Goal: Task Accomplishment & Management: Use online tool/utility

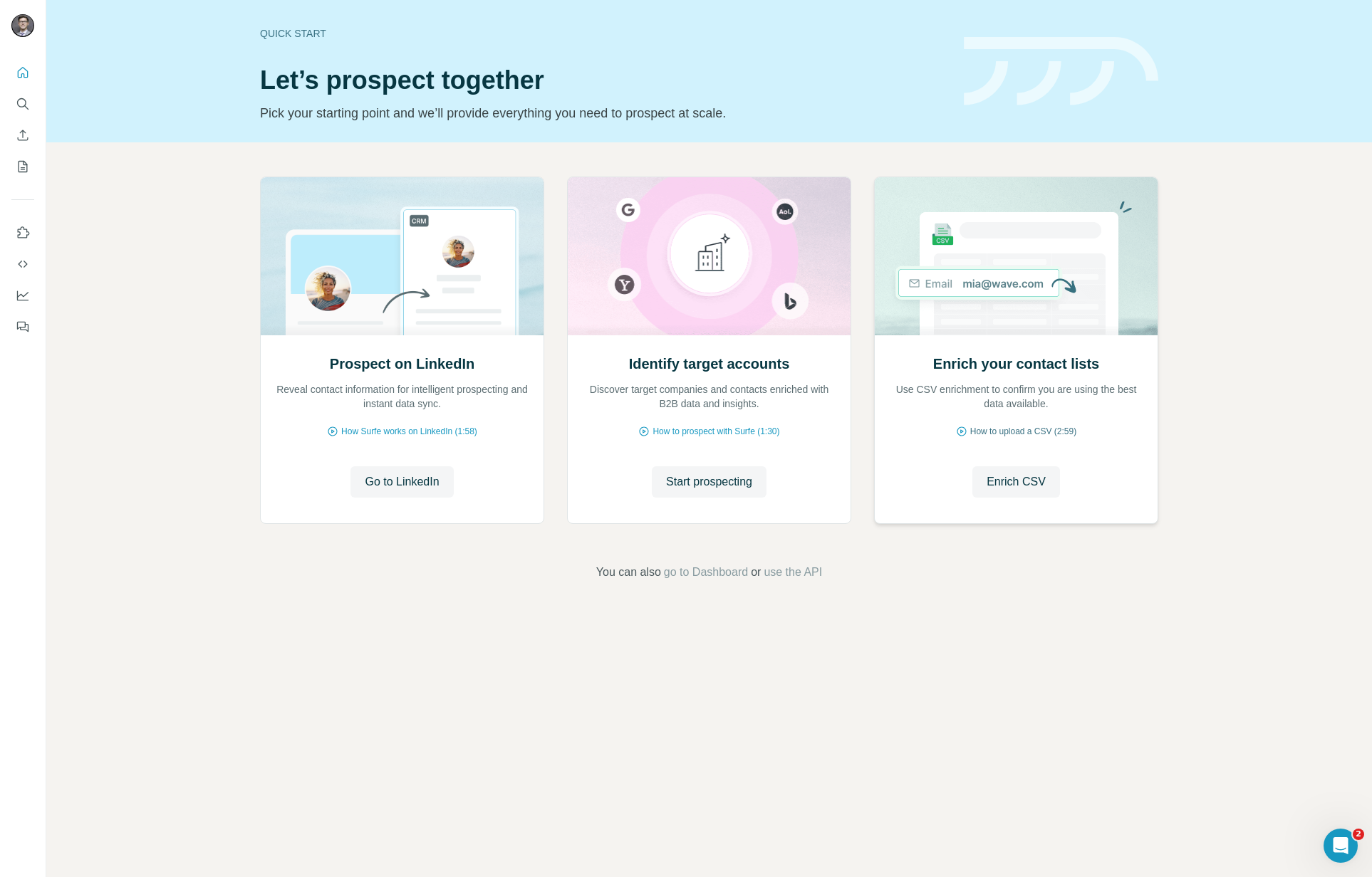
click at [1031, 431] on span "How to upload a CSV (2:59)" at bounding box center [1023, 431] width 106 height 13
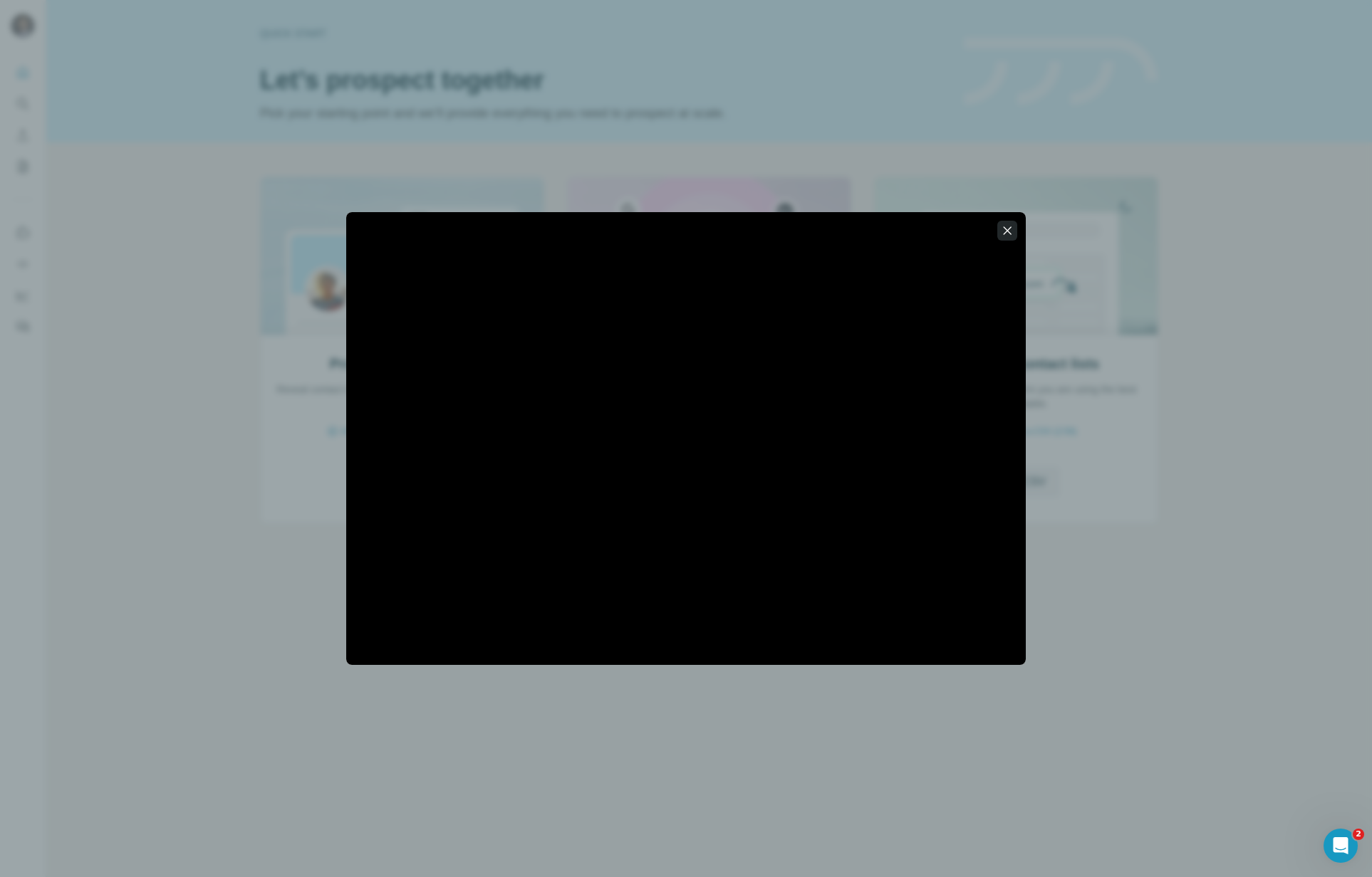
click at [1009, 235] on icon "button" at bounding box center [1007, 230] width 14 height 14
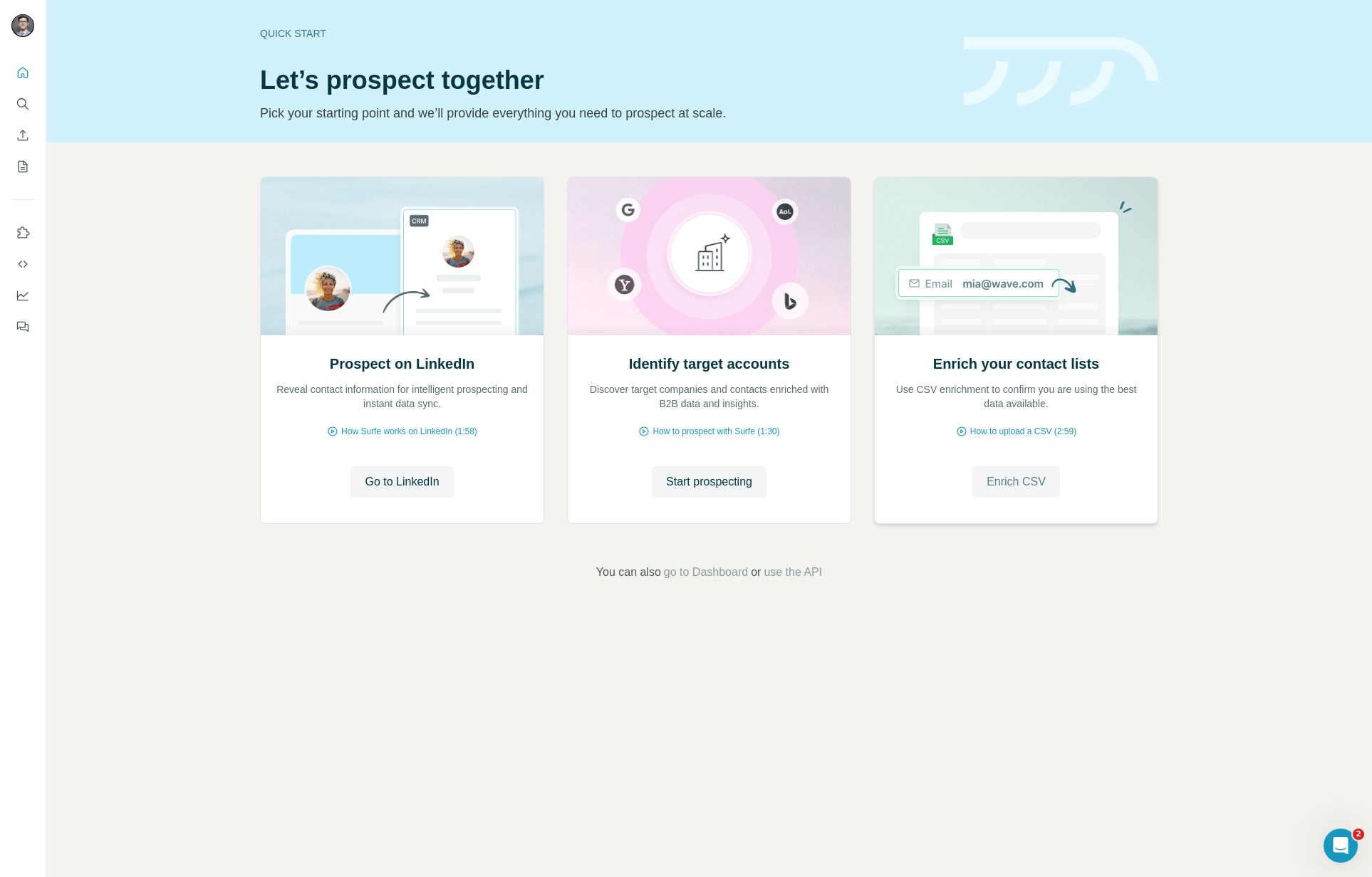
click at [1002, 495] on button "Enrich CSV" at bounding box center [1016, 482] width 88 height 31
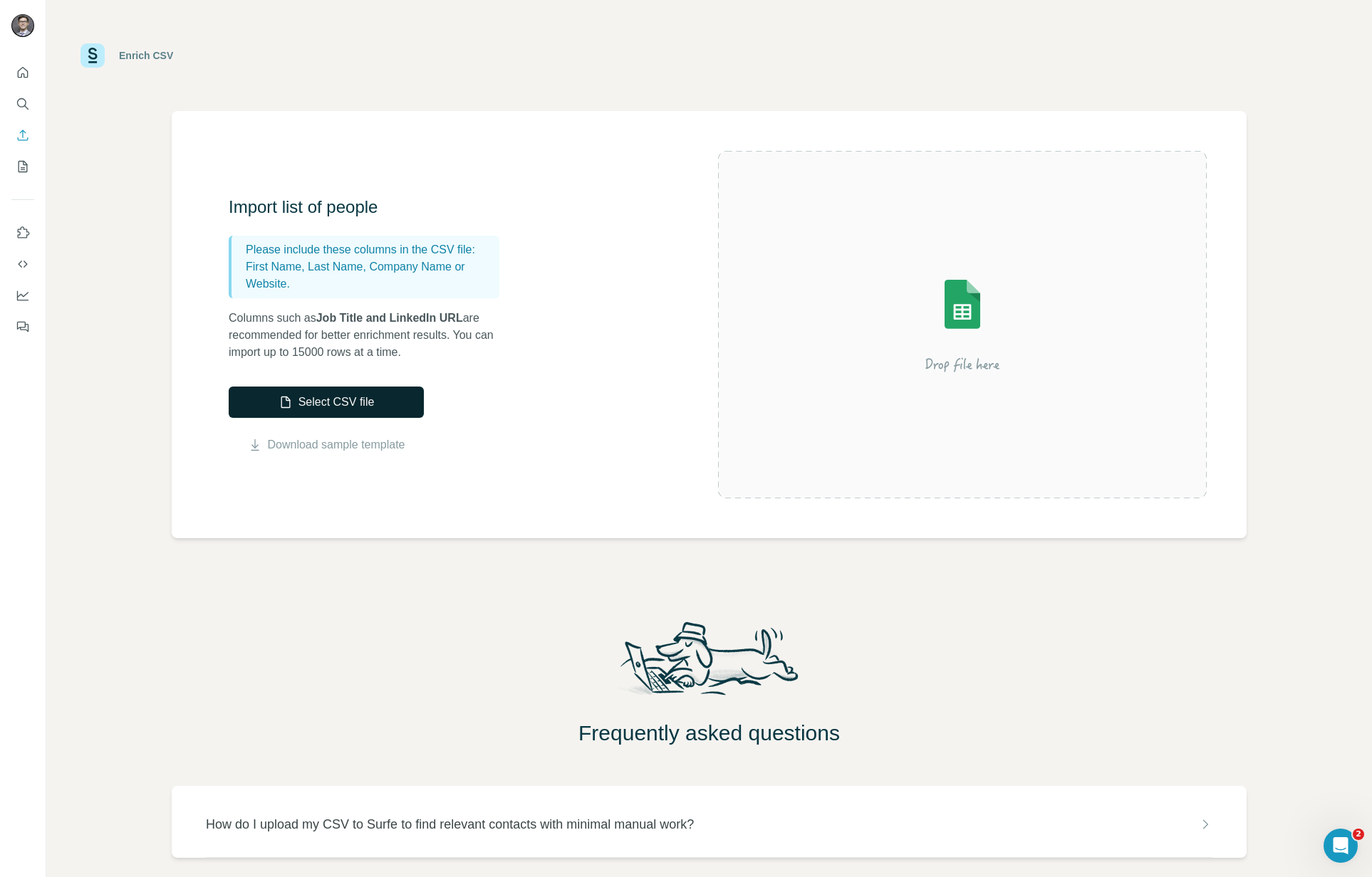
click at [327, 403] on button "Select CSV file" at bounding box center [326, 402] width 195 height 31
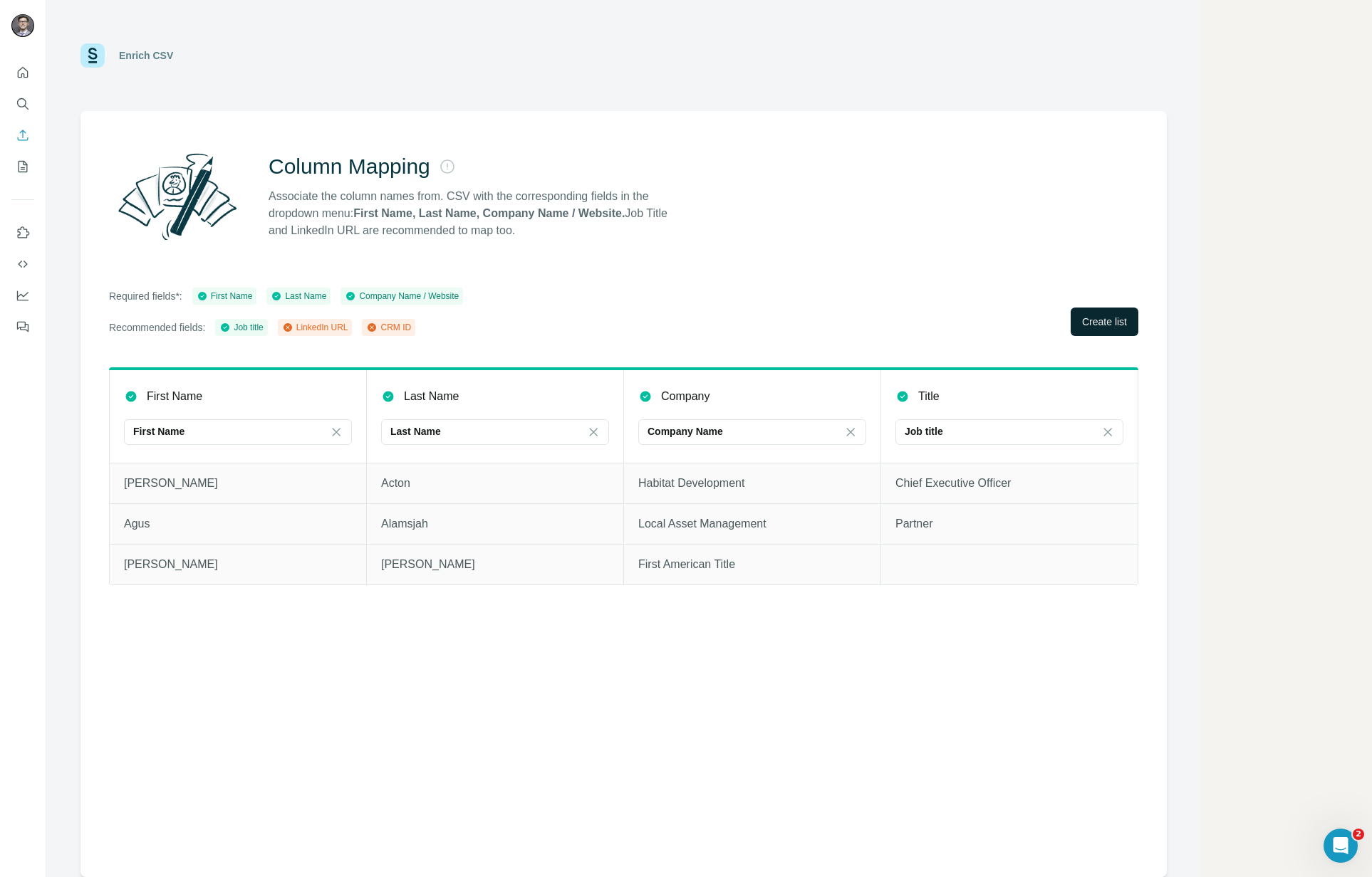
click at [1098, 329] on button "Create list" at bounding box center [1104, 322] width 68 height 29
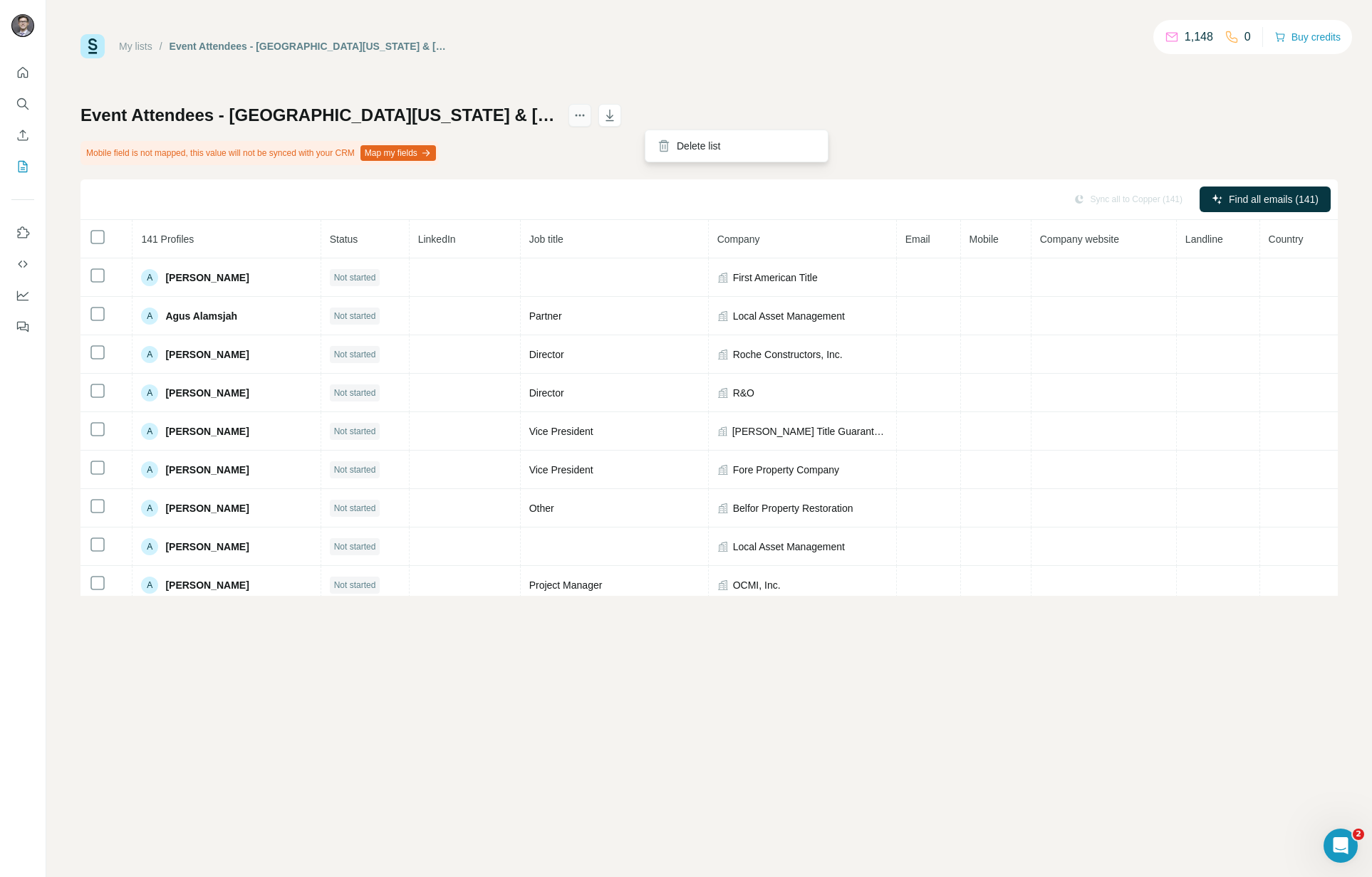
click at [587, 113] on icon "actions" at bounding box center [580, 116] width 14 height 14
click at [704, 153] on div "Event Attendees - [GEOGRAPHIC_DATA][US_STATE] CRE State of the Market Mobile fi…" at bounding box center [709, 350] width 1257 height 492
click at [621, 120] on div at bounding box center [595, 116] width 53 height 23
click at [591, 120] on button "actions" at bounding box center [580, 116] width 23 height 23
click at [682, 149] on div "Delete list" at bounding box center [736, 145] width 176 height 25
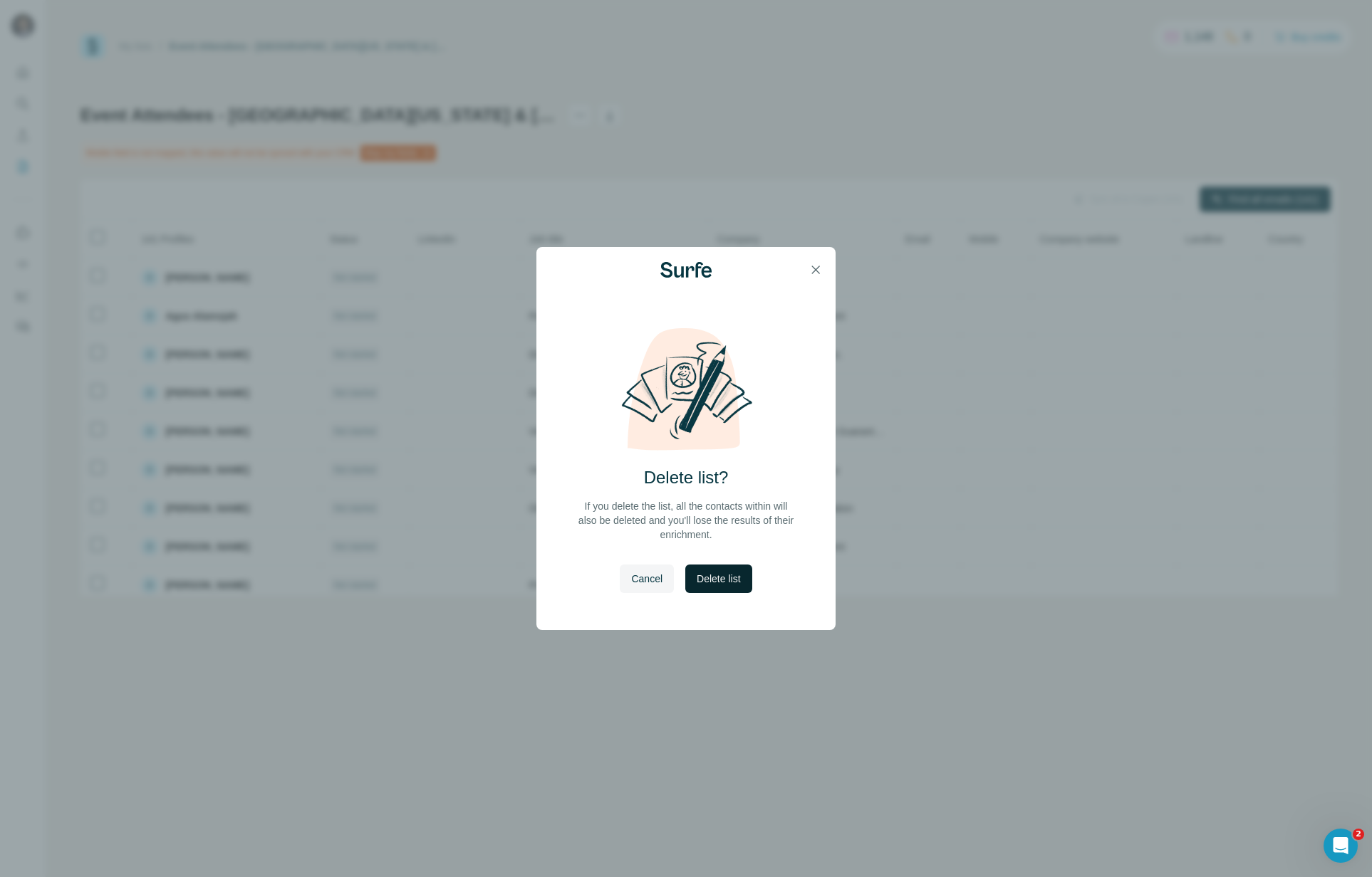
click at [718, 581] on span "Delete list" at bounding box center [718, 579] width 43 height 14
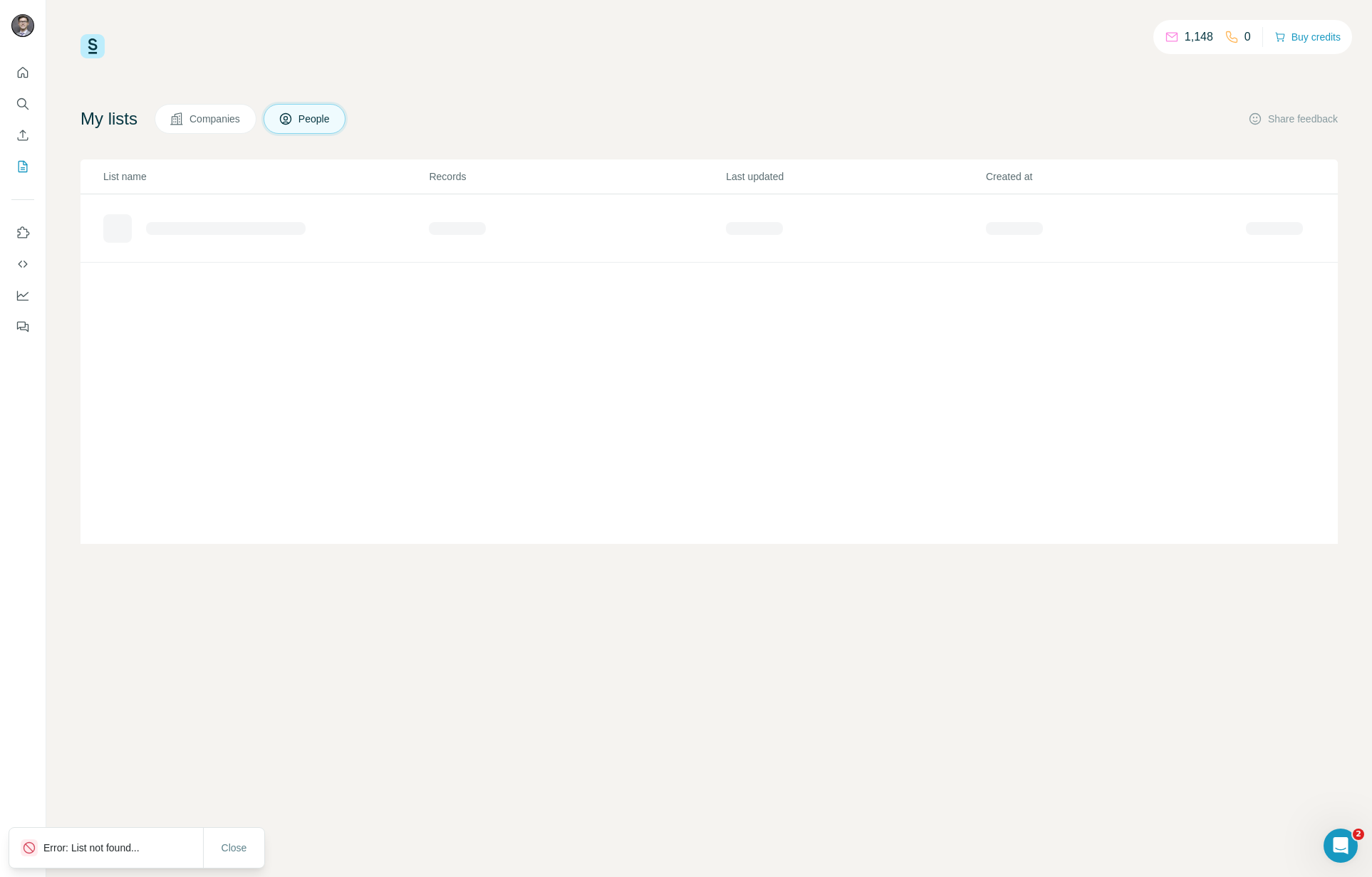
click at [890, 90] on div "1,148 0 Buy credits My lists Companies People Share feedback List name Records …" at bounding box center [709, 289] width 1257 height 510
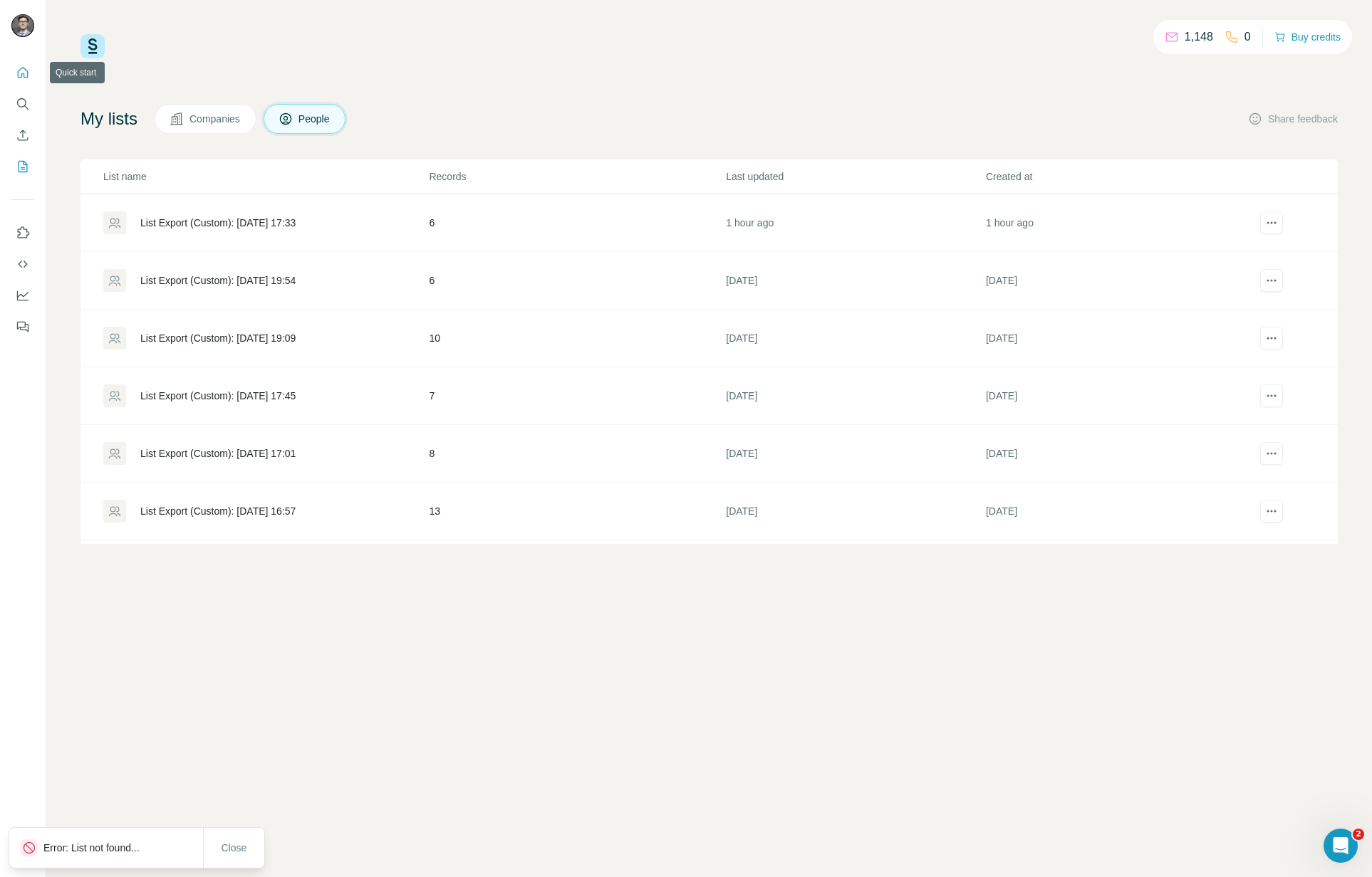
click at [17, 73] on icon "Quick start" at bounding box center [23, 72] width 14 height 14
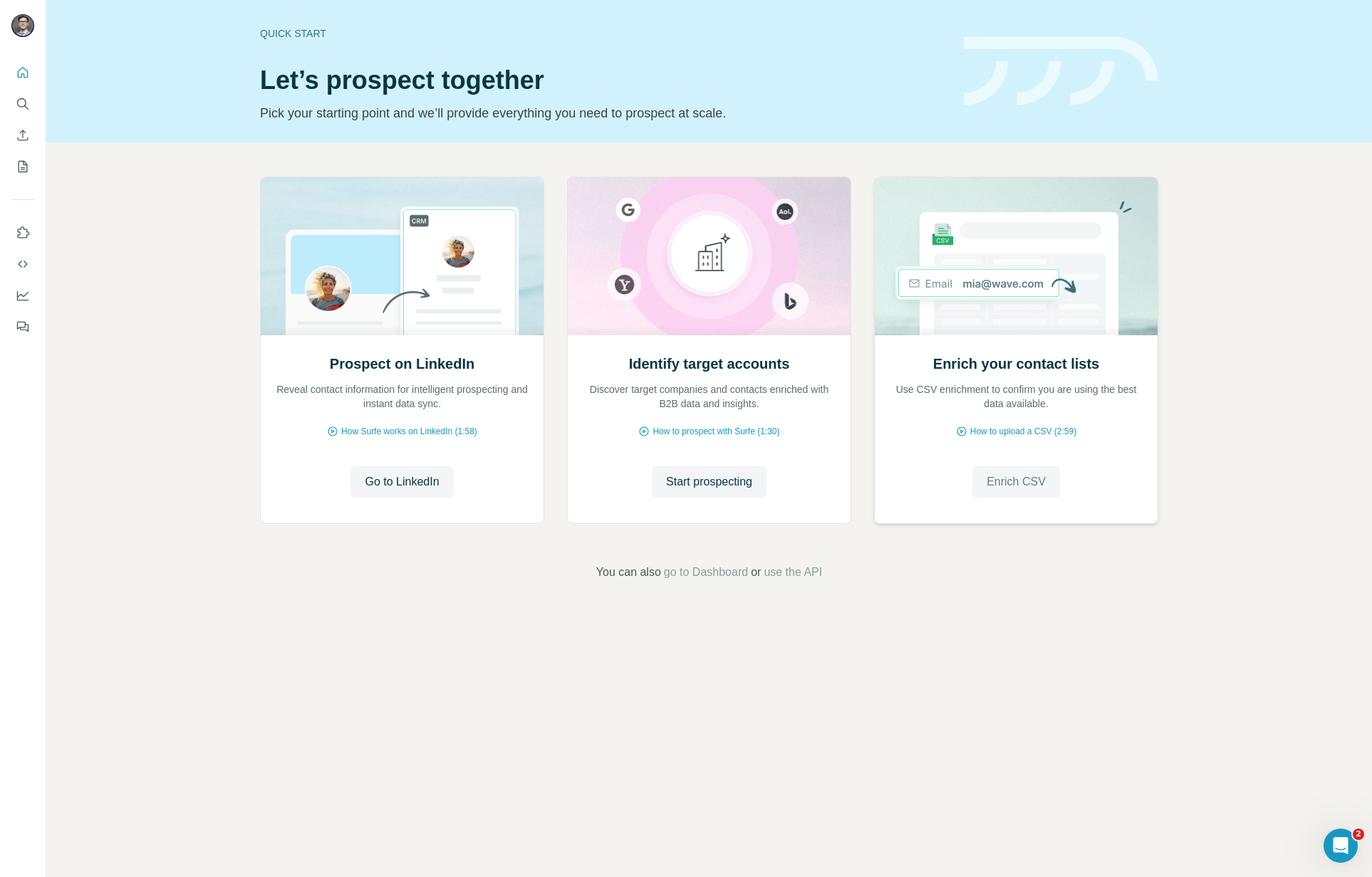
click at [1020, 479] on span "Enrich CSV" at bounding box center [1016, 482] width 59 height 17
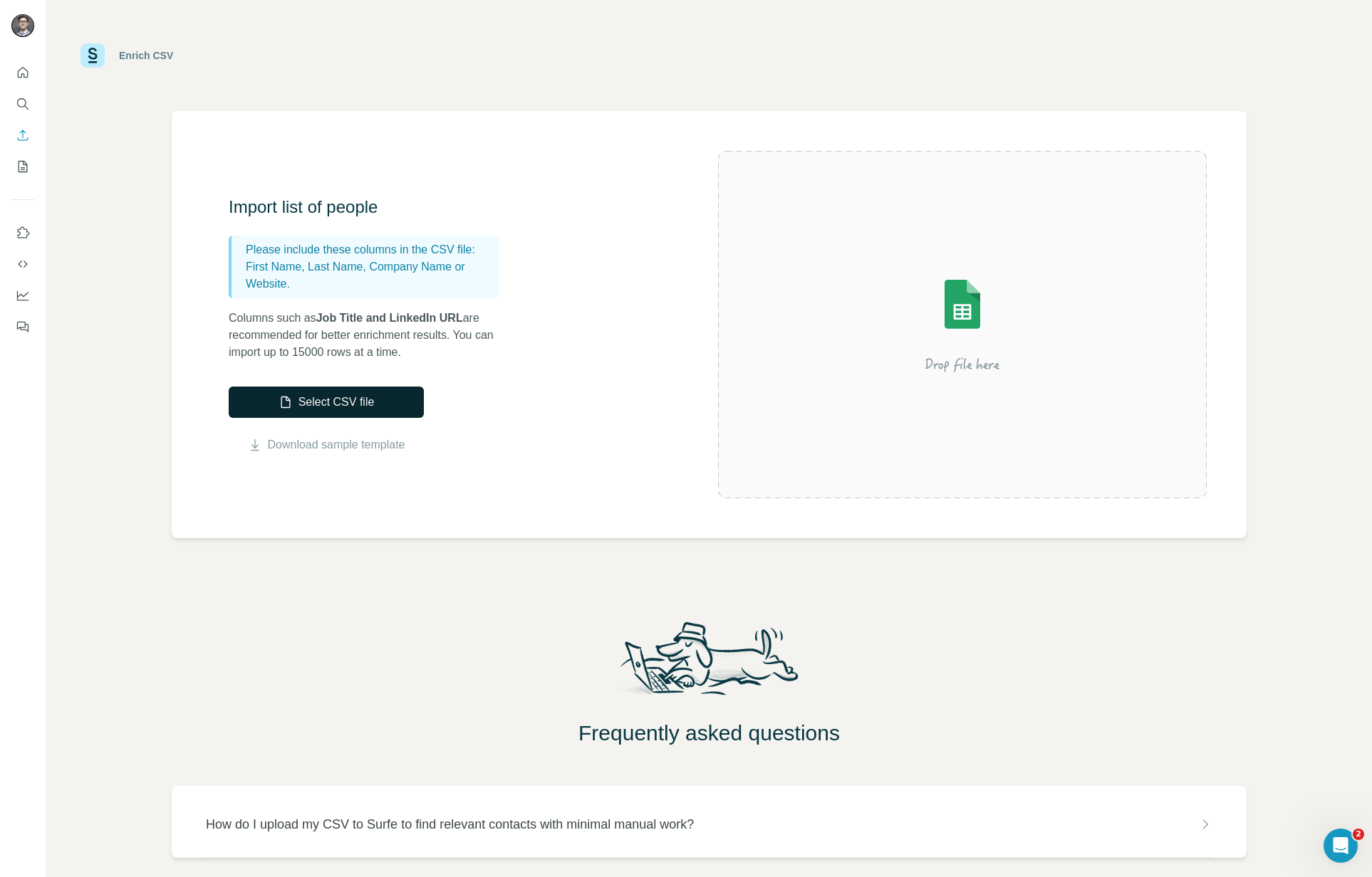
click at [345, 400] on button "Select CSV file" at bounding box center [326, 402] width 195 height 31
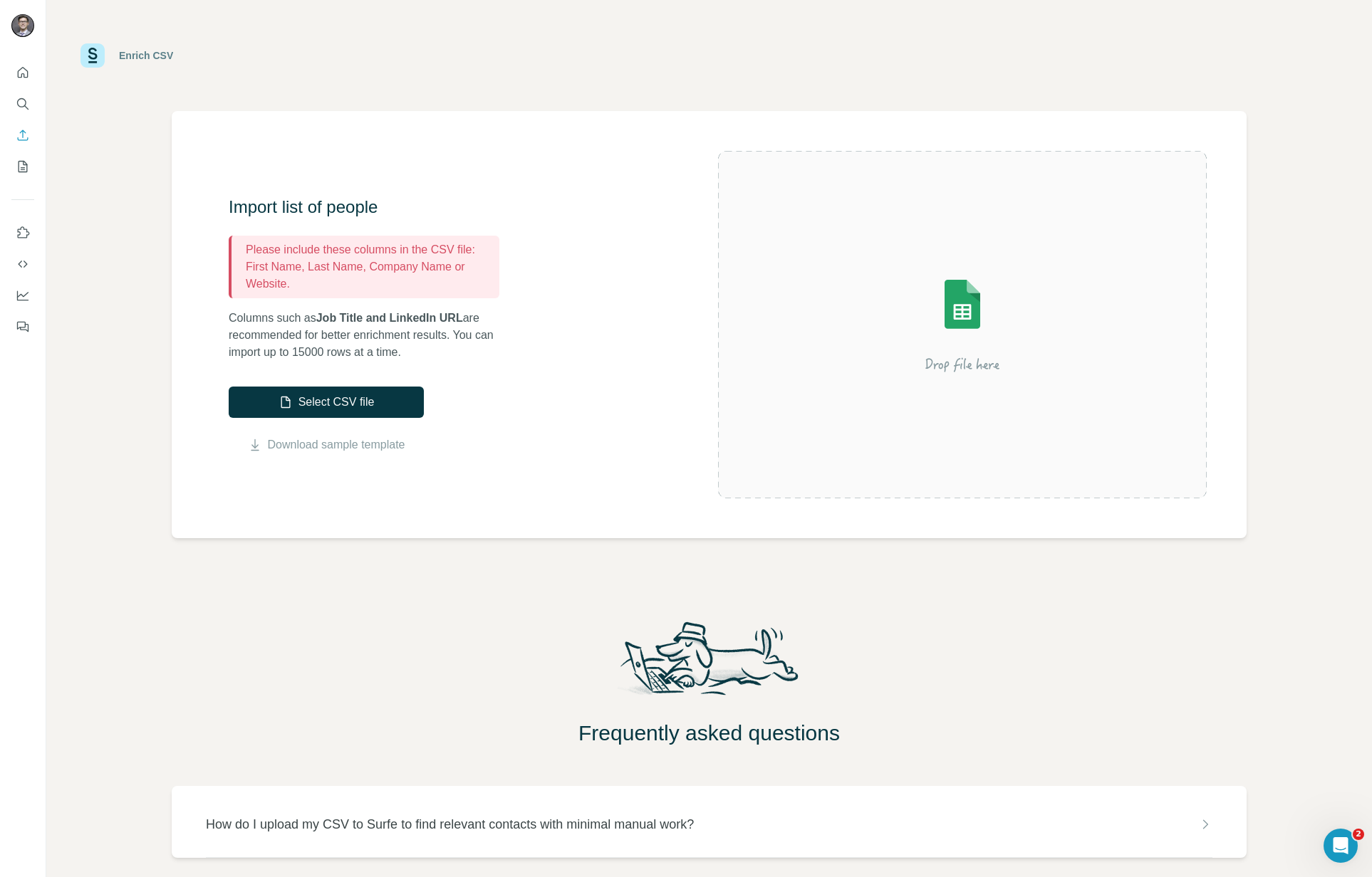
click at [506, 495] on div "Import list of people Please include these columns in the CSV file: First Name,…" at bounding box center [709, 325] width 1075 height 428
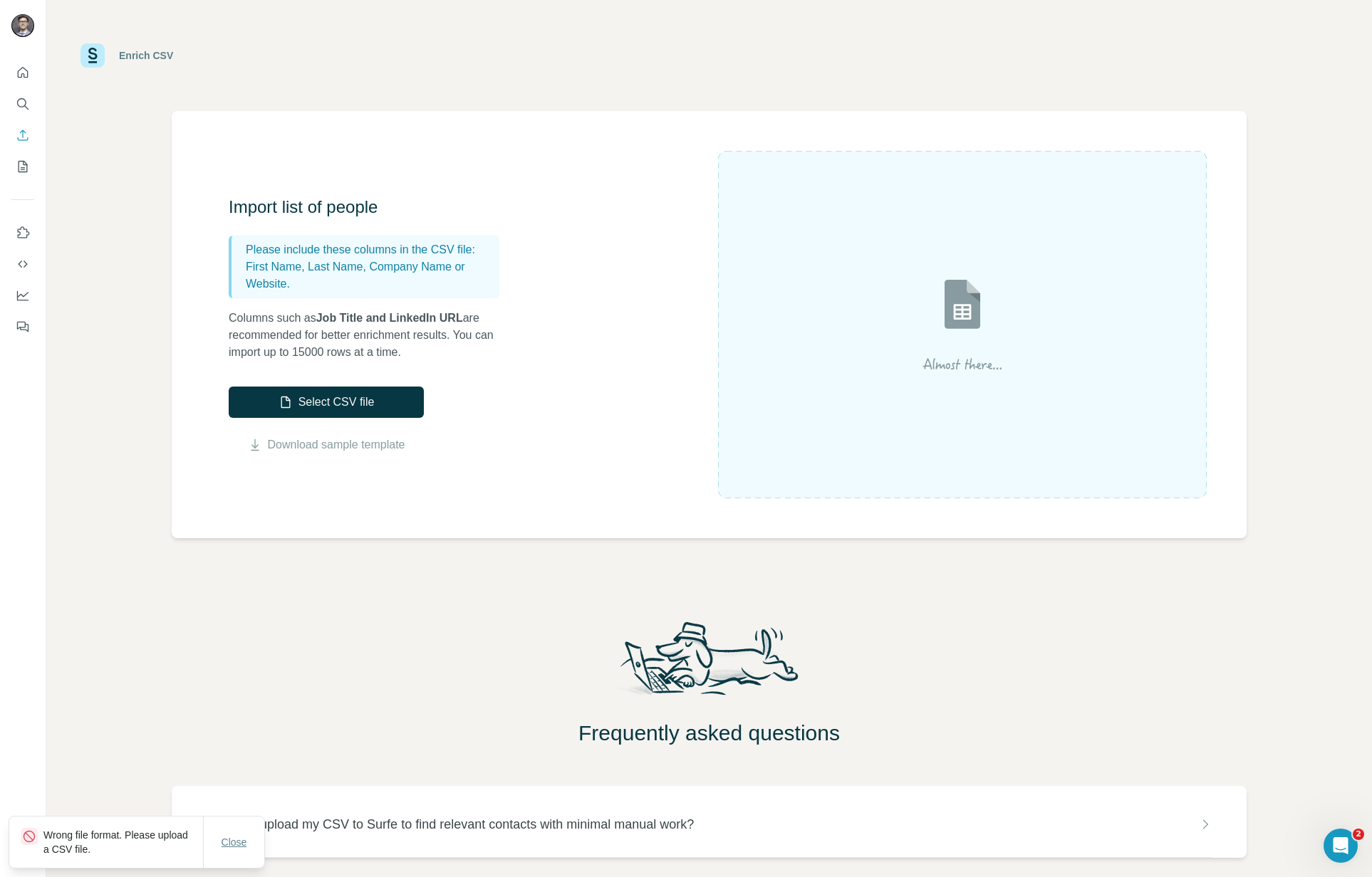
click at [238, 842] on span "Close" at bounding box center [234, 842] width 25 height 14
click at [416, 645] on div "Frequently asked questions" at bounding box center [709, 681] width 1326 height 128
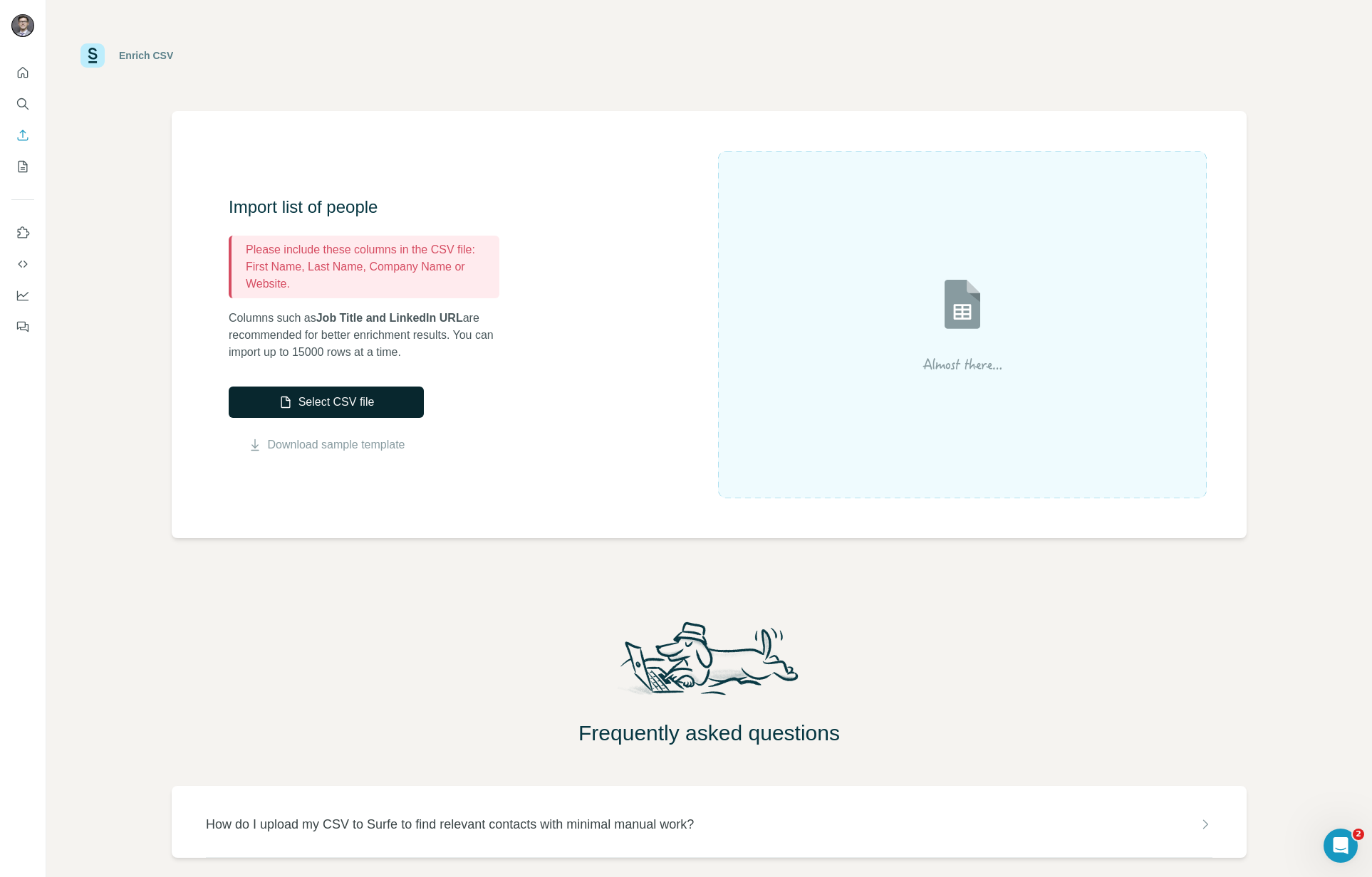
click at [351, 392] on button "Select CSV file" at bounding box center [326, 402] width 195 height 31
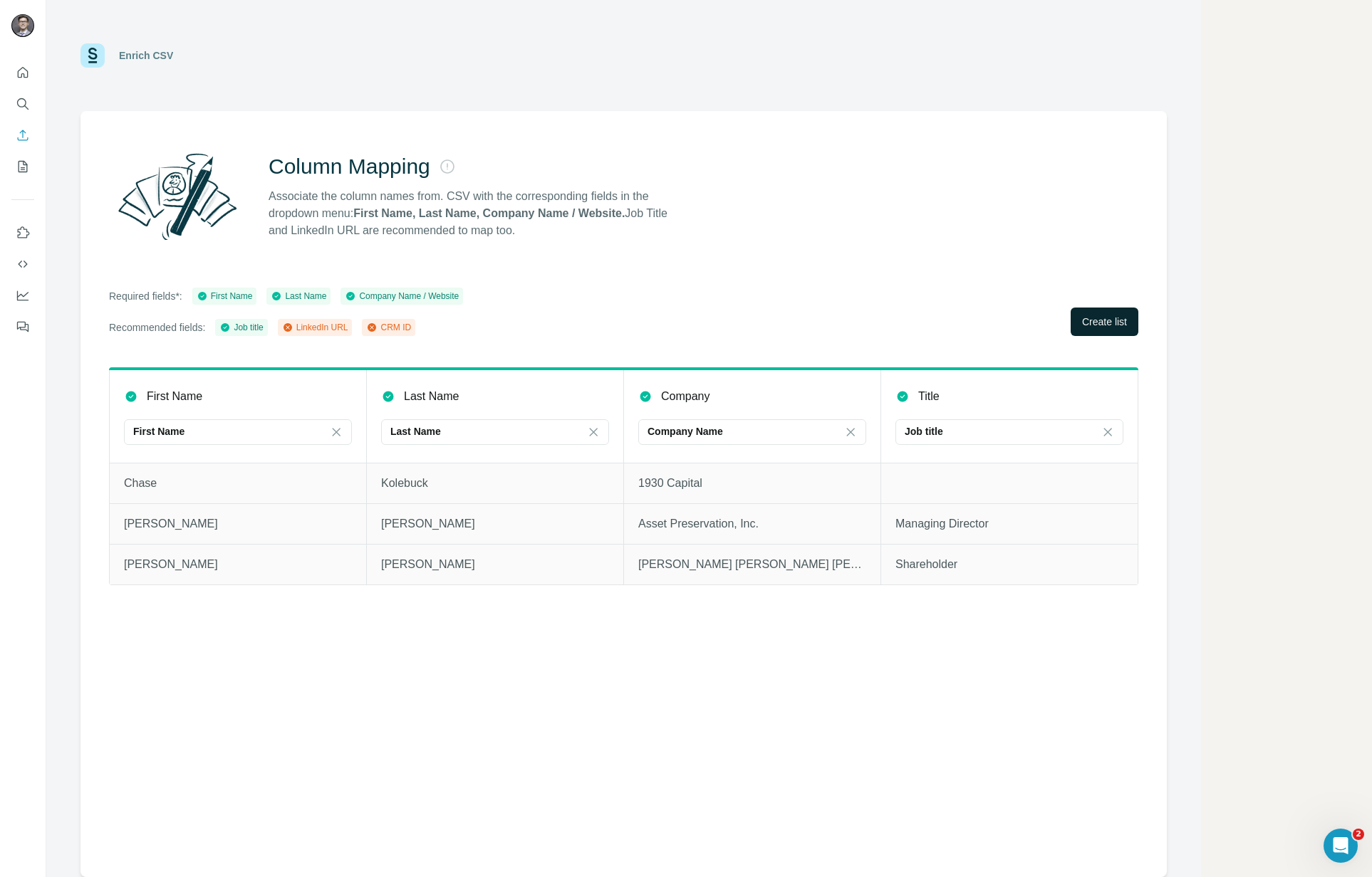
click at [1105, 317] on span "Create list" at bounding box center [1104, 322] width 45 height 14
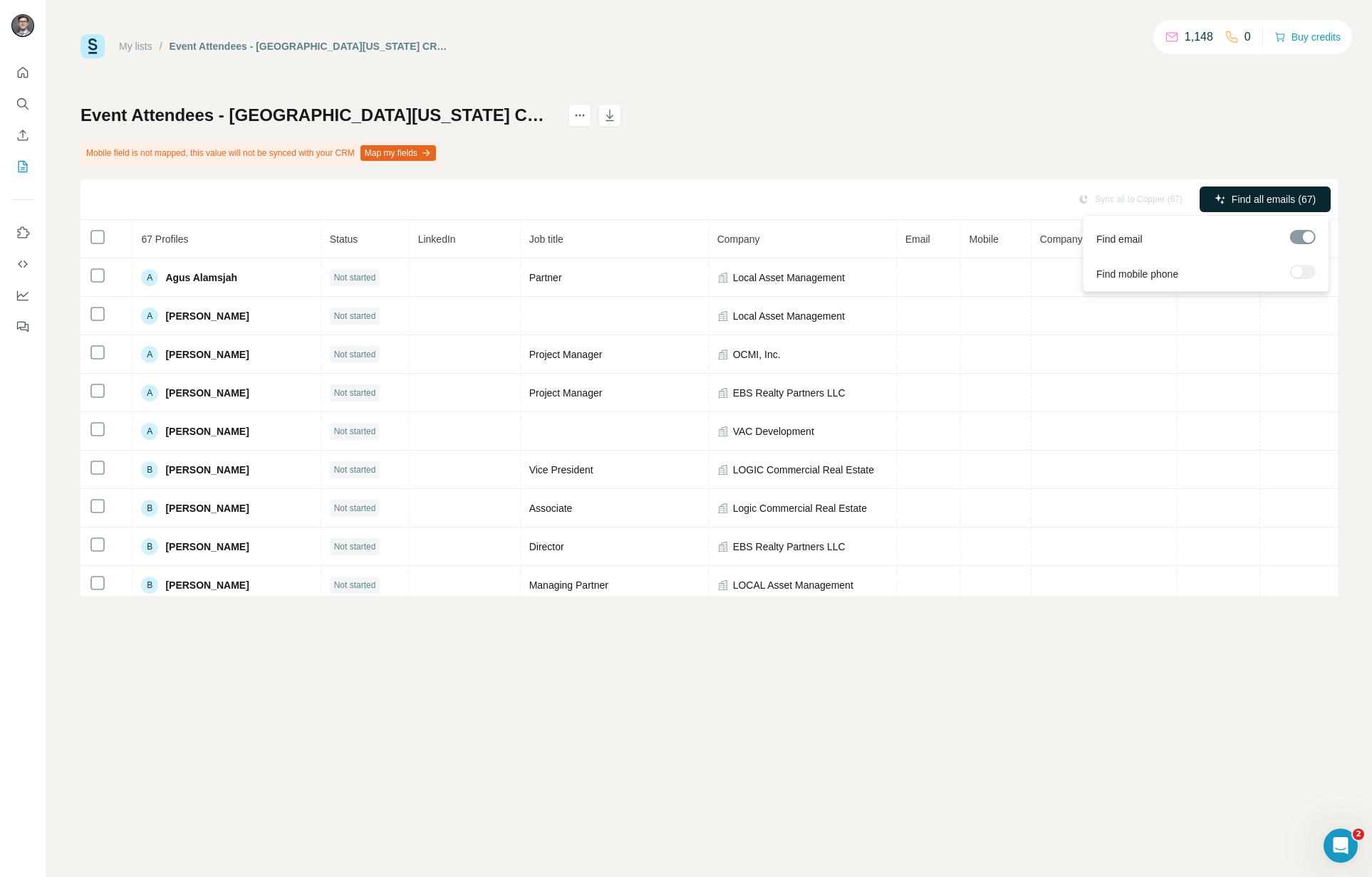
click at [1242, 195] on span "Find all emails (67)" at bounding box center [1273, 199] width 84 height 14
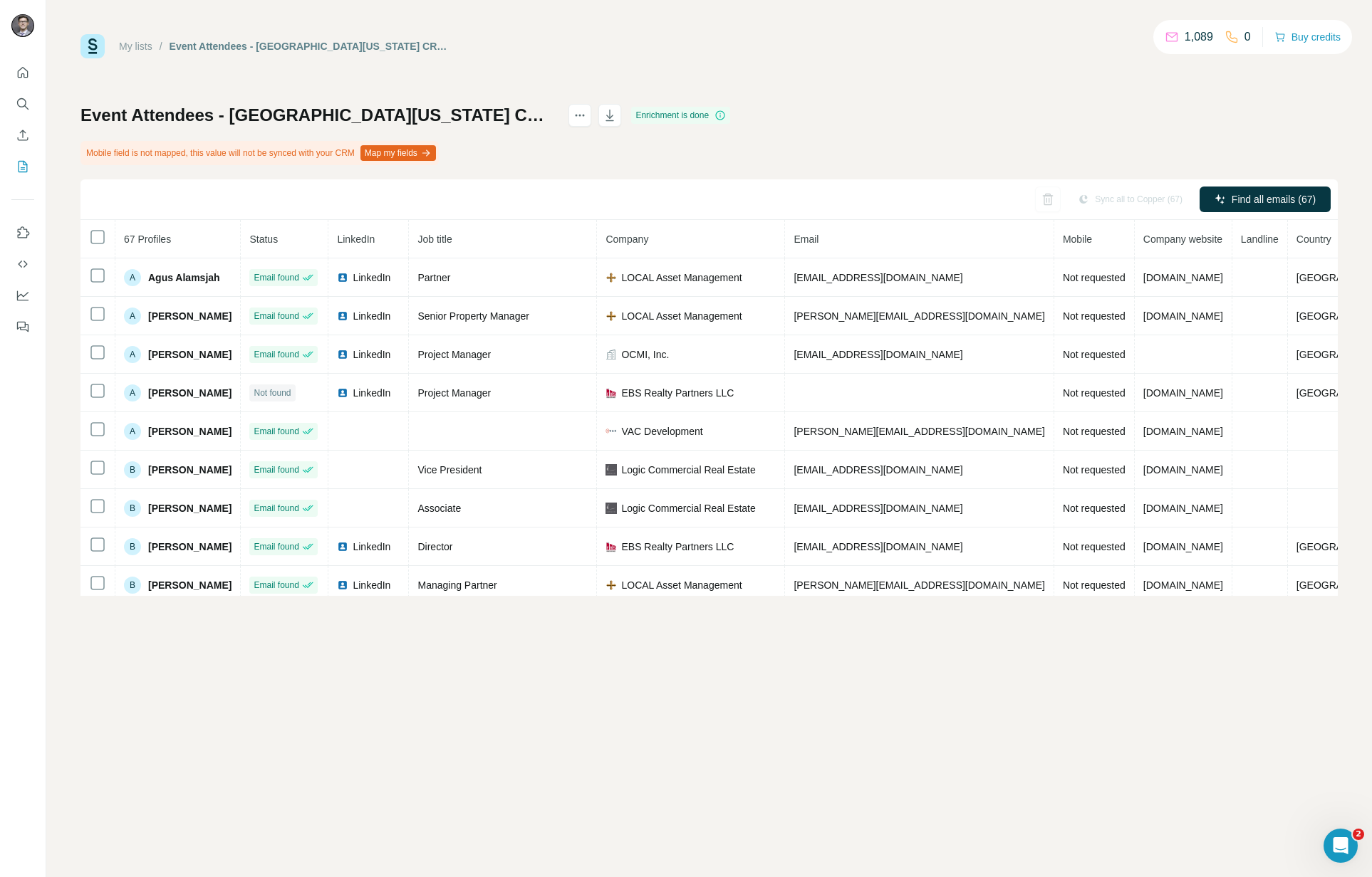
click at [917, 116] on div "Event Attendees - [GEOGRAPHIC_DATA][US_STATE] CRE State of the Market - Event A…" at bounding box center [709, 350] width 1257 height 492
click at [1066, 136] on div "Event Attendees - [GEOGRAPHIC_DATA][US_STATE] CRE State of the Market - Event A…" at bounding box center [709, 350] width 1257 height 492
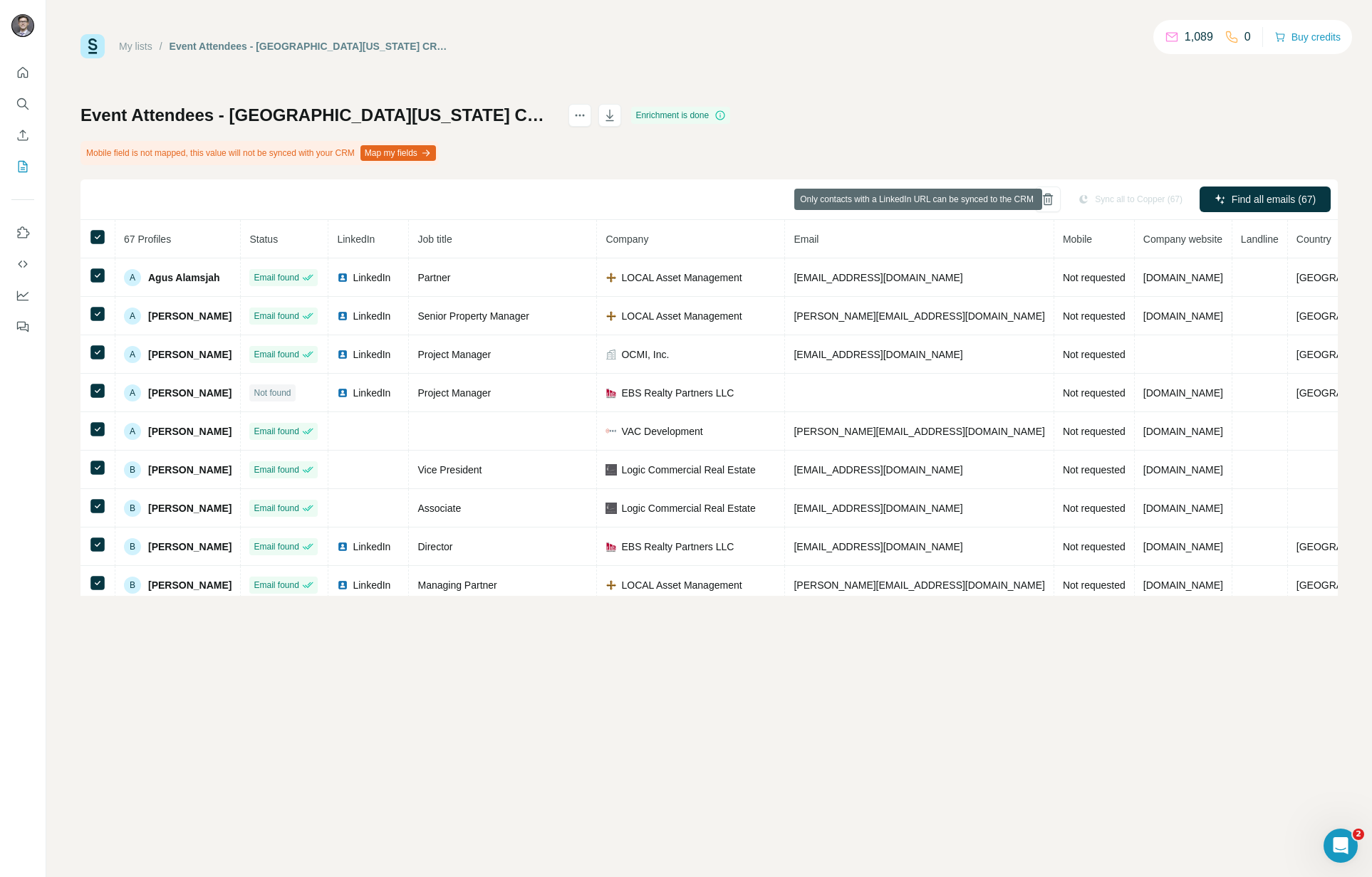
click at [979, 76] on div "My lists / Event Attendees - [GEOGRAPHIC_DATA][US_STATE] CRE State of the Marke…" at bounding box center [709, 315] width 1257 height 561
click at [726, 114] on icon at bounding box center [720, 115] width 11 height 11
click at [619, 48] on div "My lists / Event Attendees - [GEOGRAPHIC_DATA][US_STATE] & [GEOGRAPHIC_DATA] CR…" at bounding box center [709, 46] width 1257 height 24
click at [1121, 199] on div "Sync all to Copper (67)" at bounding box center [1129, 199] width 124 height 25
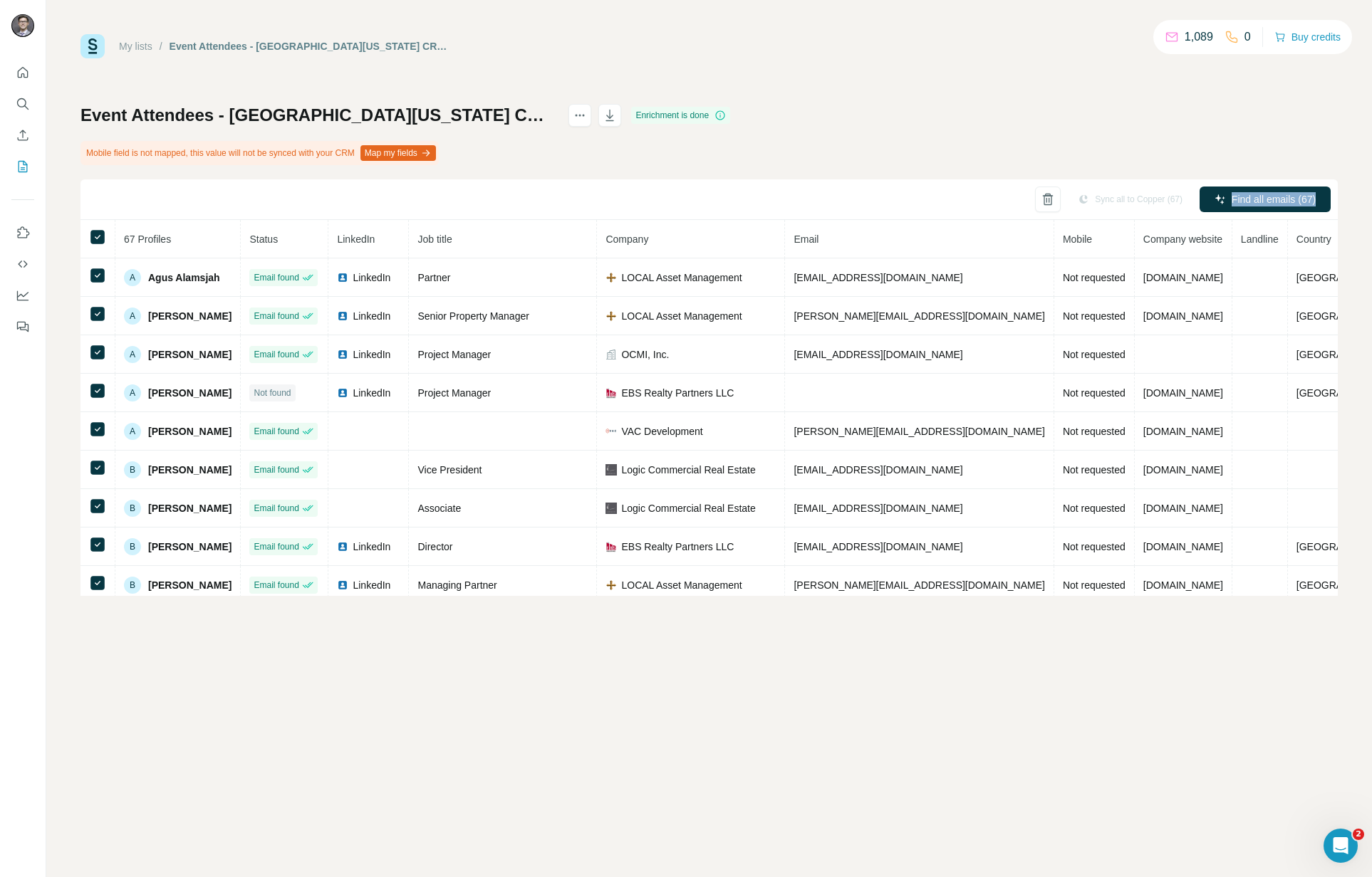
click at [1121, 199] on div "Sync all to Copper (67)" at bounding box center [1129, 199] width 124 height 25
click at [1120, 123] on div "Event Attendees - [GEOGRAPHIC_DATA][US_STATE] CRE State of the Market - Event A…" at bounding box center [709, 350] width 1257 height 492
click at [1129, 196] on div "Sync all to Copper (67)" at bounding box center [1129, 199] width 124 height 25
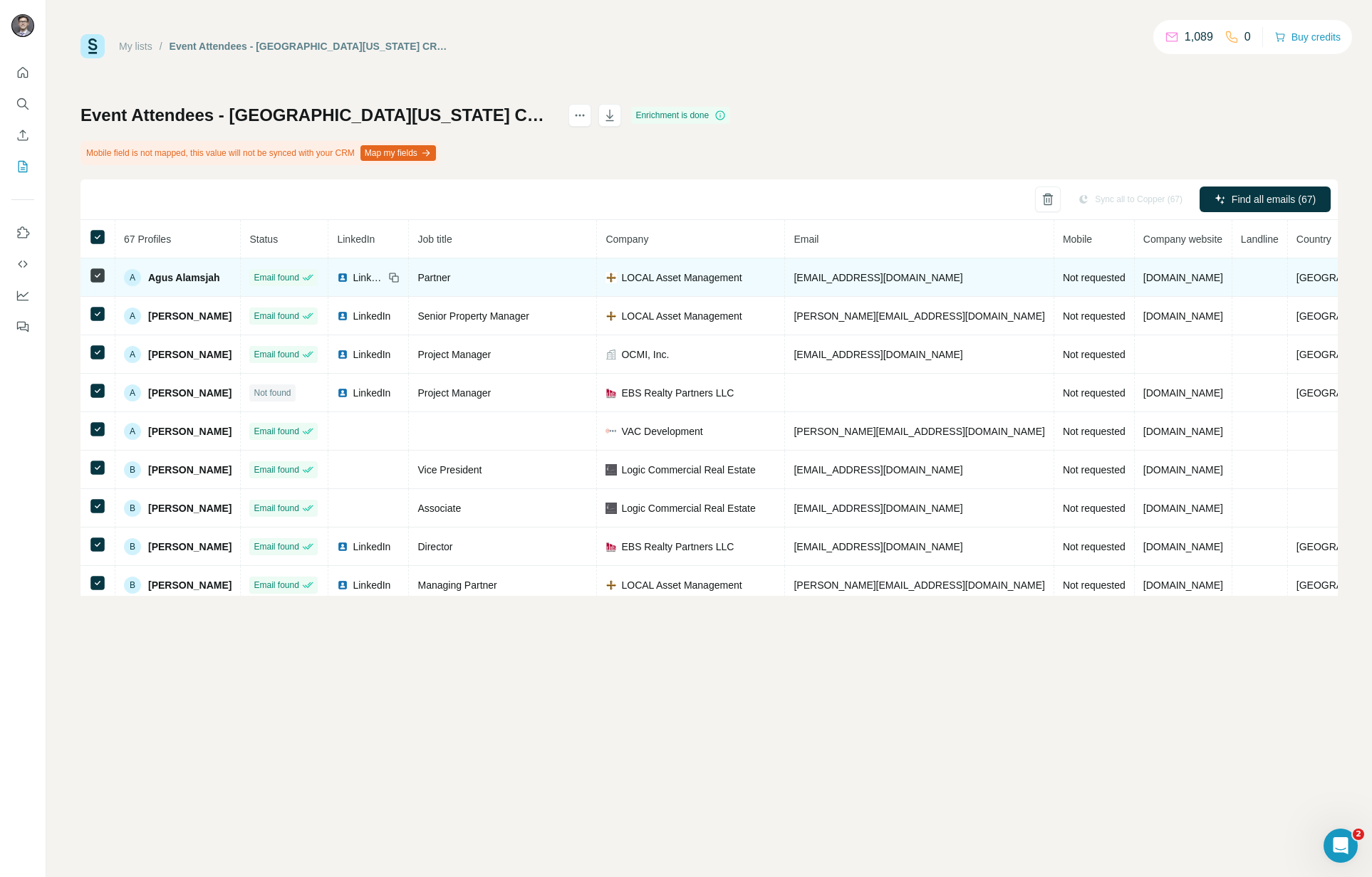
click at [366, 280] on span "LinkedIn" at bounding box center [369, 277] width 31 height 14
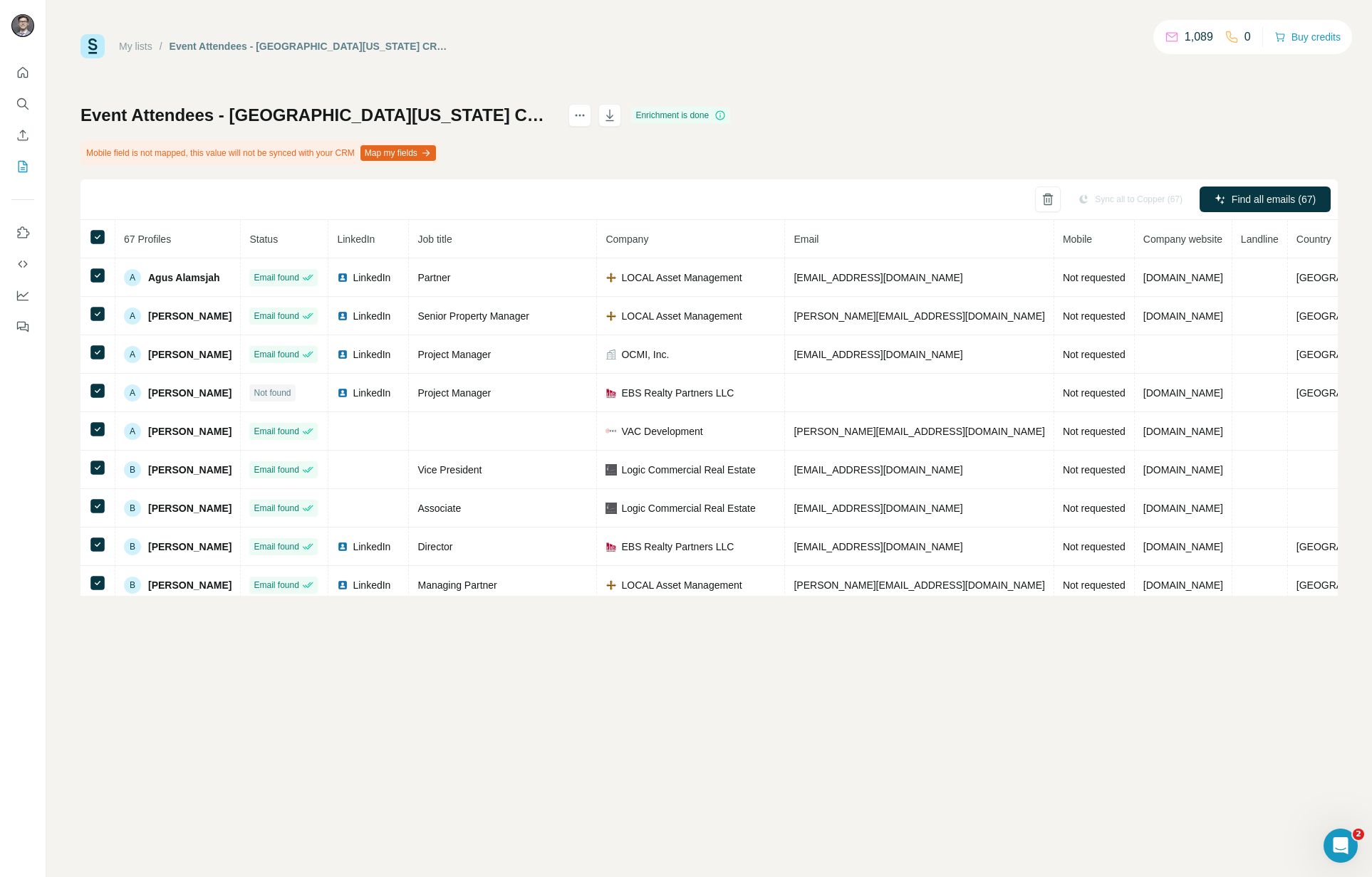
click at [799, 144] on div "Event Attendees - [GEOGRAPHIC_DATA][US_STATE] CRE State of the Market - Event A…" at bounding box center [709, 350] width 1257 height 492
click at [925, 146] on div "Event Attendees - [GEOGRAPHIC_DATA][US_STATE] CRE State of the Market - Event A…" at bounding box center [709, 350] width 1257 height 492
click at [23, 168] on icon "My lists" at bounding box center [24, 165] width 7 height 10
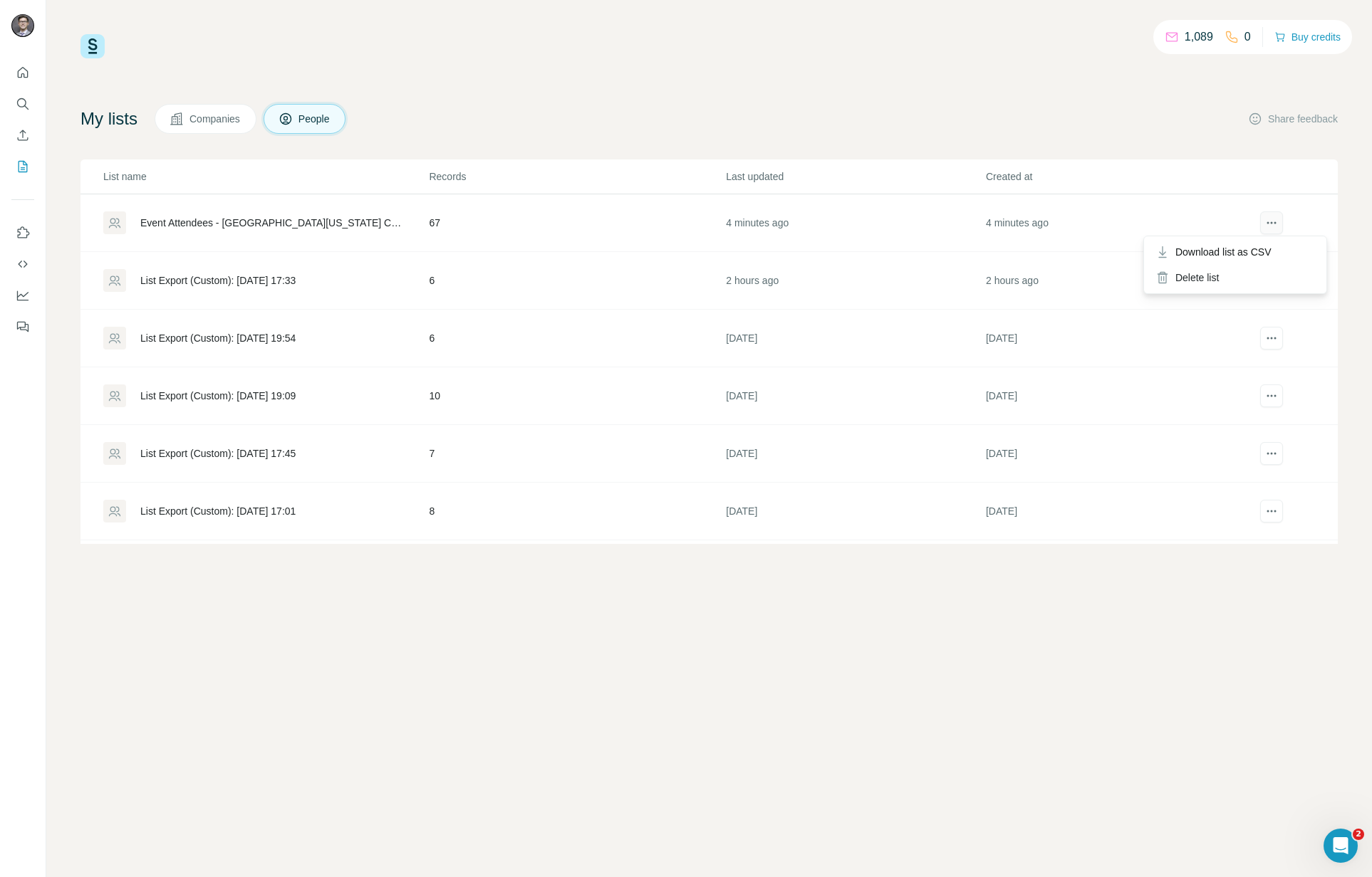
click at [1267, 222] on icon "actions" at bounding box center [1271, 223] width 14 height 14
click at [869, 77] on div "1,089 0 Buy credits My lists Companies People Share feedback List name Records …" at bounding box center [709, 289] width 1257 height 510
click at [342, 229] on div "Event Attendees - [GEOGRAPHIC_DATA][US_STATE] CRE State of the Market - Event A…" at bounding box center [272, 223] width 264 height 14
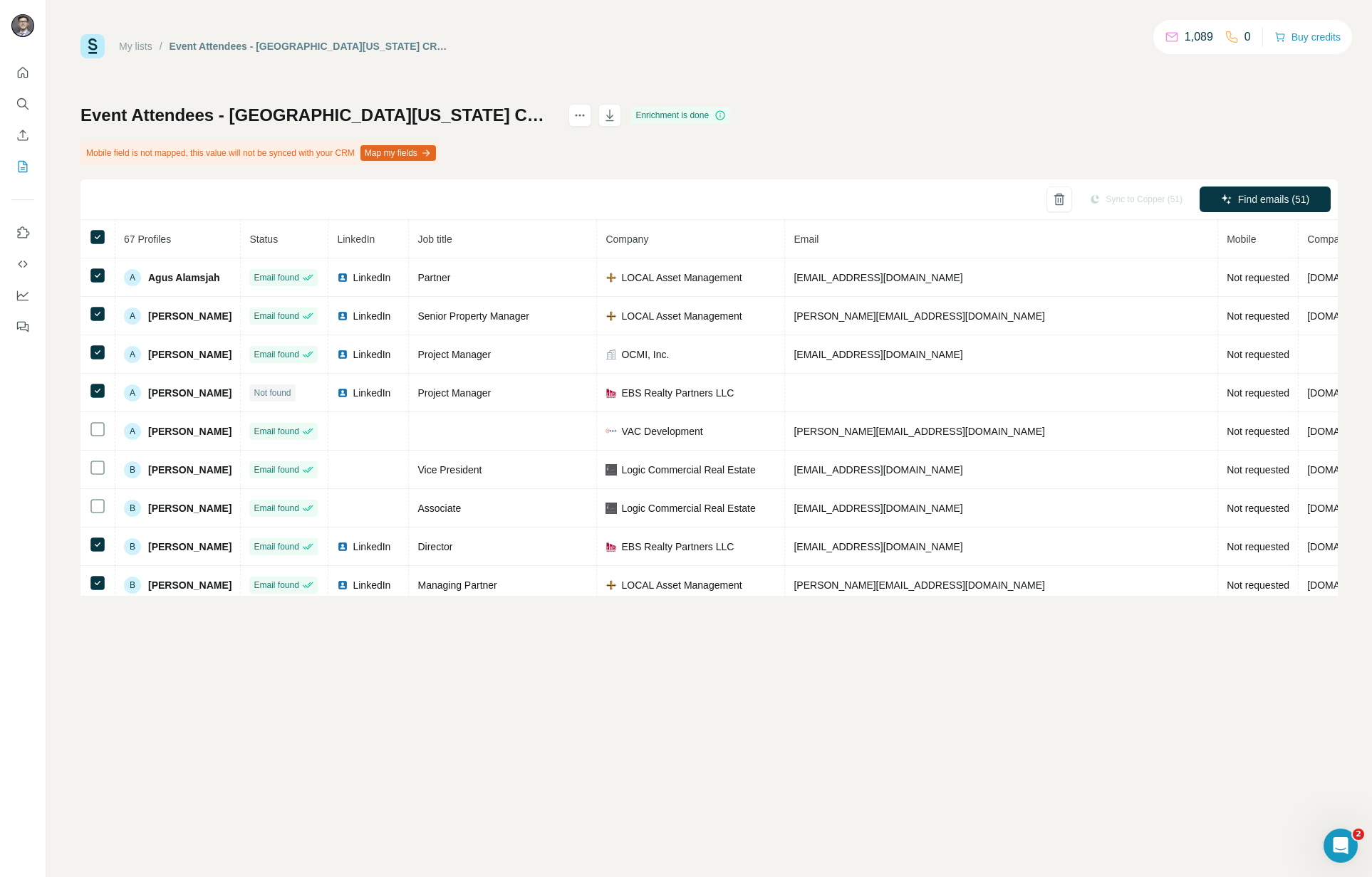
click at [941, 124] on div "Event Attendees - [GEOGRAPHIC_DATA][US_STATE] CRE State of the Market - Event A…" at bounding box center [709, 350] width 1257 height 492
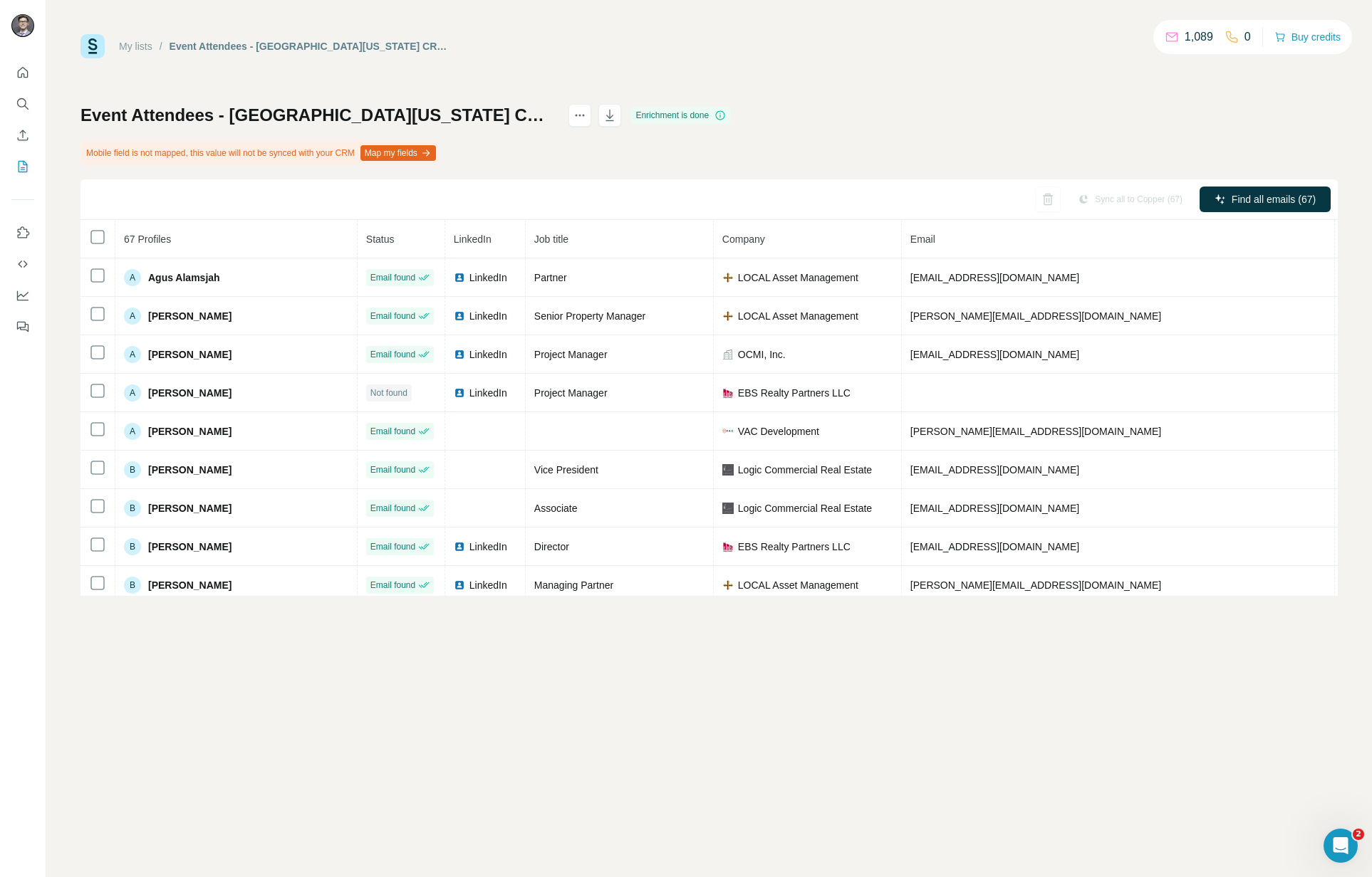
click at [877, 159] on div "Event Attendees - [GEOGRAPHIC_DATA][US_STATE] CRE State of the Market - Event A…" at bounding box center [709, 350] width 1257 height 492
click at [431, 156] on icon "button" at bounding box center [425, 153] width 11 height 11
click at [1015, 108] on div "Event Attendees - [GEOGRAPHIC_DATA][US_STATE] CRE State of the Market - Event A…" at bounding box center [709, 350] width 1257 height 492
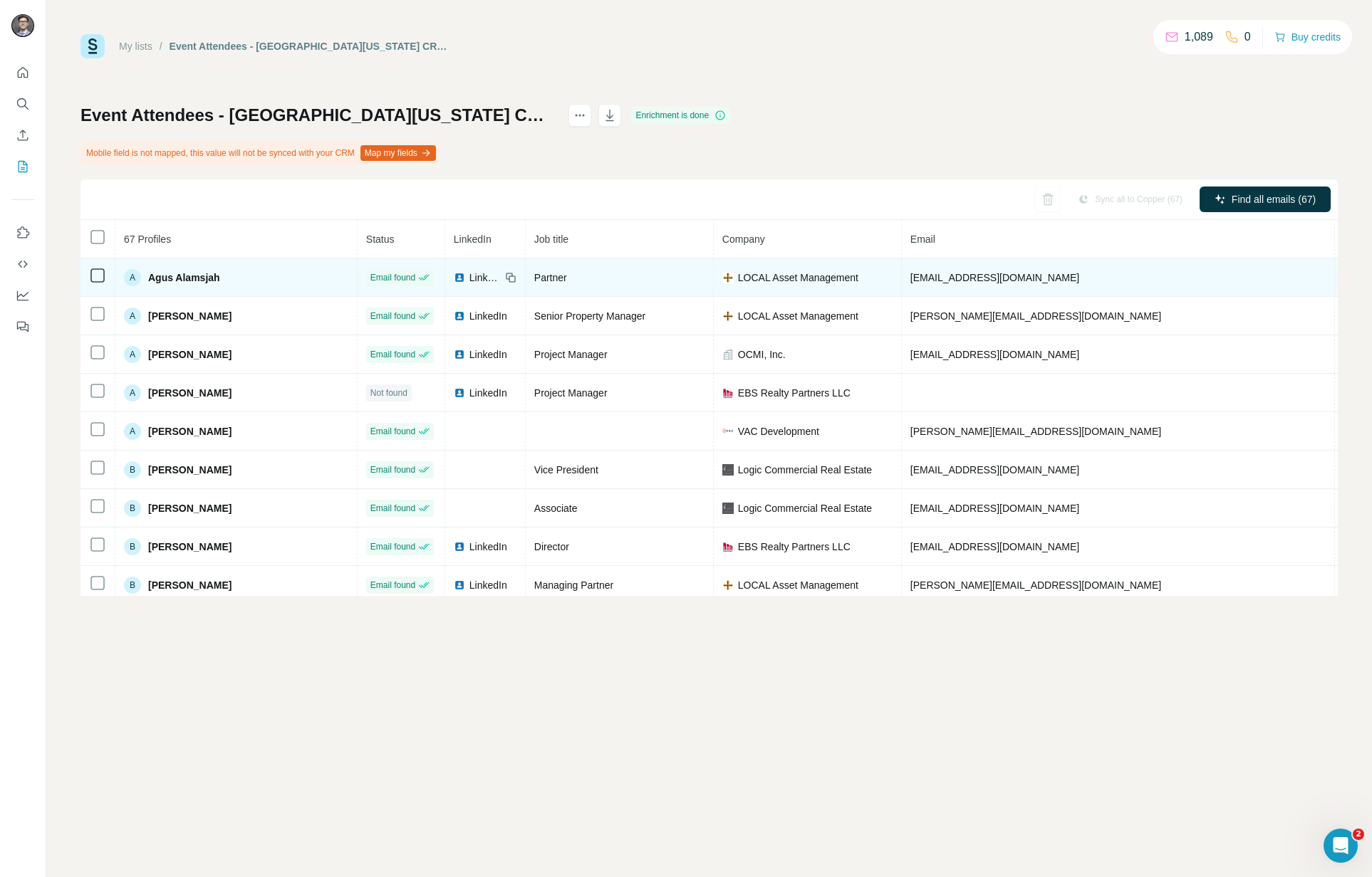
click at [470, 281] on span "LinkedIn" at bounding box center [485, 277] width 31 height 14
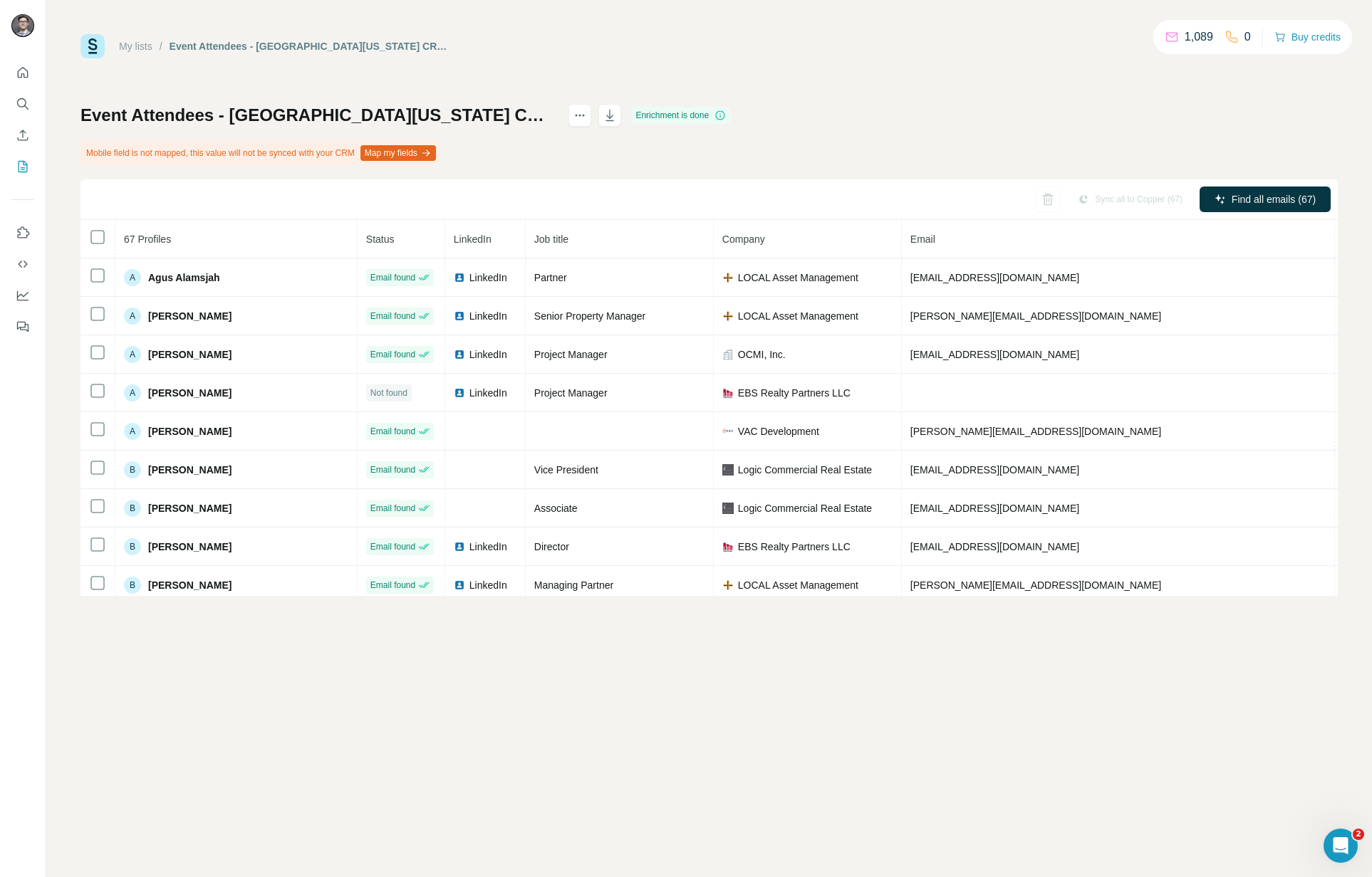
click at [600, 149] on div "Event Attendees - [GEOGRAPHIC_DATA][US_STATE] CRE State of the Market - Event A…" at bounding box center [709, 350] width 1257 height 492
click at [591, 123] on button "actions" at bounding box center [580, 116] width 23 height 23
click at [802, 42] on div "My lists / Event Attendees - [GEOGRAPHIC_DATA][US_STATE] & [GEOGRAPHIC_DATA] CR…" at bounding box center [709, 46] width 1257 height 24
click at [726, 118] on icon at bounding box center [720, 115] width 11 height 11
click at [1048, 160] on div "Event Attendees - [GEOGRAPHIC_DATA][US_STATE] CRE State of the Market - Event A…" at bounding box center [709, 350] width 1257 height 492
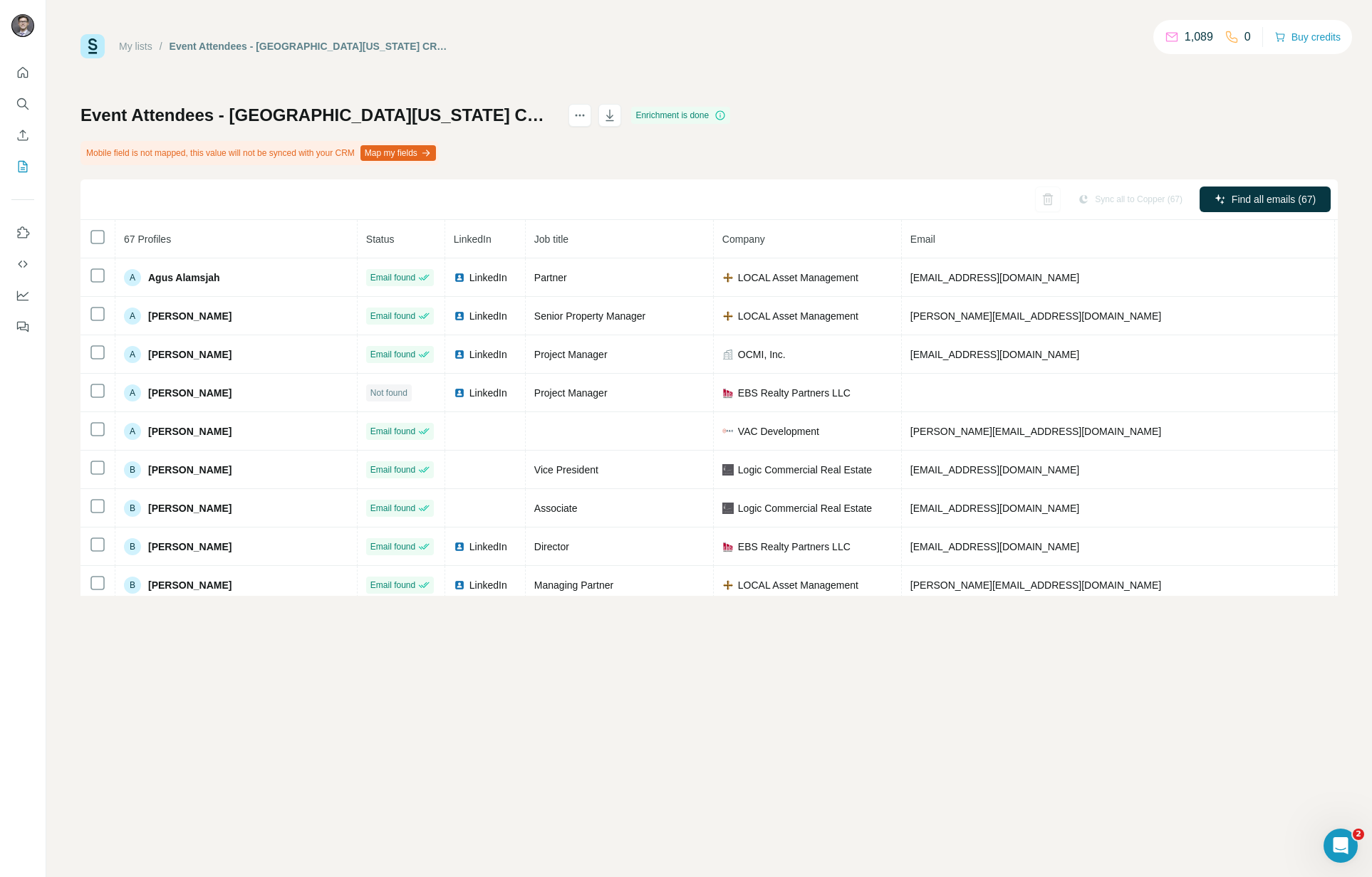
click at [598, 52] on div "My lists / Event Attendees - [GEOGRAPHIC_DATA][US_STATE] & [GEOGRAPHIC_DATA] CR…" at bounding box center [709, 46] width 1257 height 24
click at [22, 164] on icon "My lists" at bounding box center [23, 167] width 14 height 14
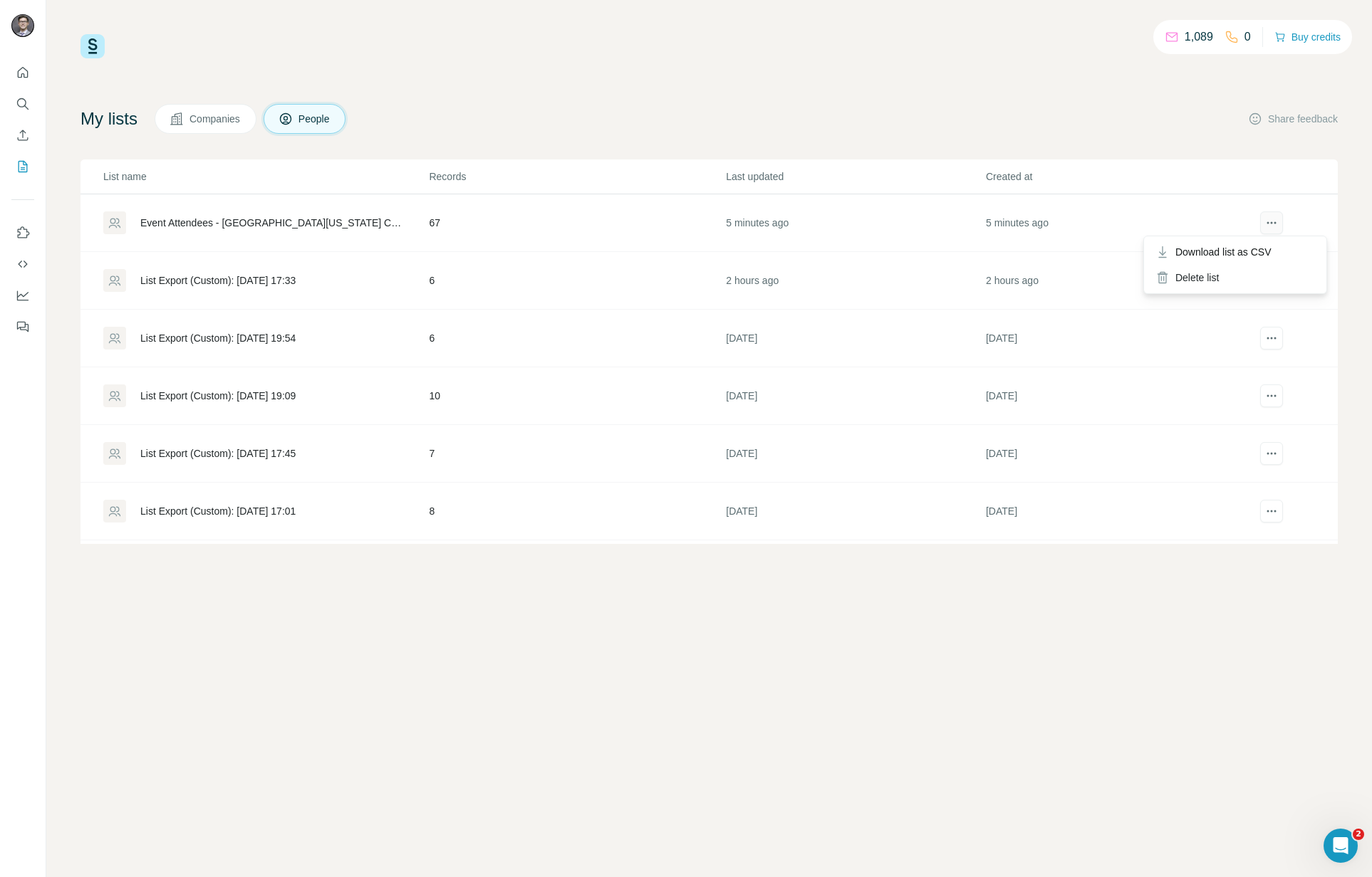
click at [1267, 223] on icon "actions" at bounding box center [1271, 223] width 14 height 14
click at [739, 84] on div "1,089 0 Buy credits My lists Companies People Share feedback List name Records …" at bounding box center [709, 289] width 1257 height 510
click at [534, 123] on div "My lists Companies People Share feedback" at bounding box center [709, 119] width 1257 height 30
click at [516, 81] on div "1,089 0 Buy credits My lists Companies People Share feedback List name Records …" at bounding box center [709, 289] width 1257 height 510
click at [272, 224] on div "Event Attendees - [GEOGRAPHIC_DATA][US_STATE] CRE State of the Market - Event A…" at bounding box center [272, 223] width 264 height 14
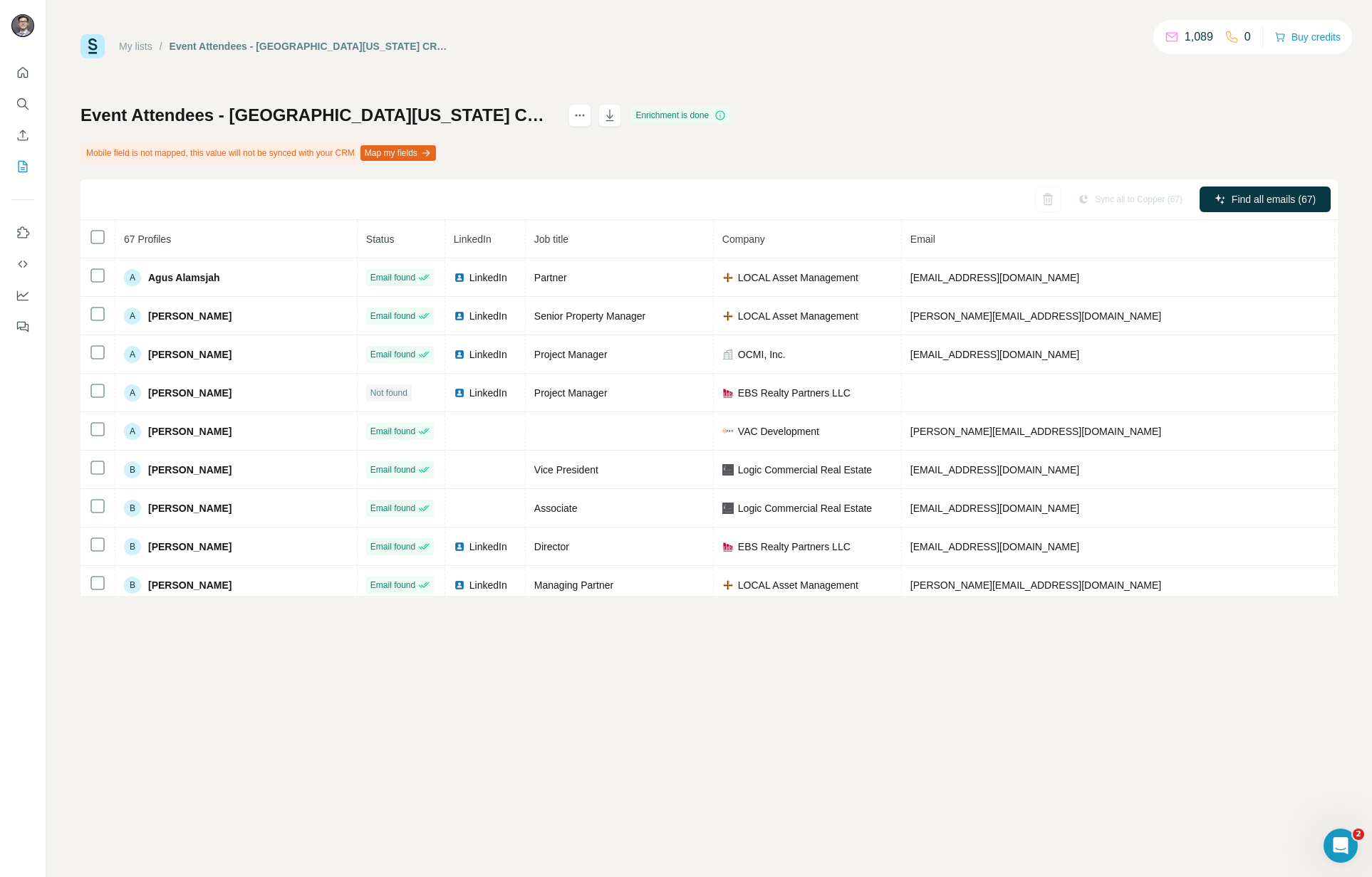
click at [454, 243] on span "LinkedIn" at bounding box center [472, 239] width 37 height 11
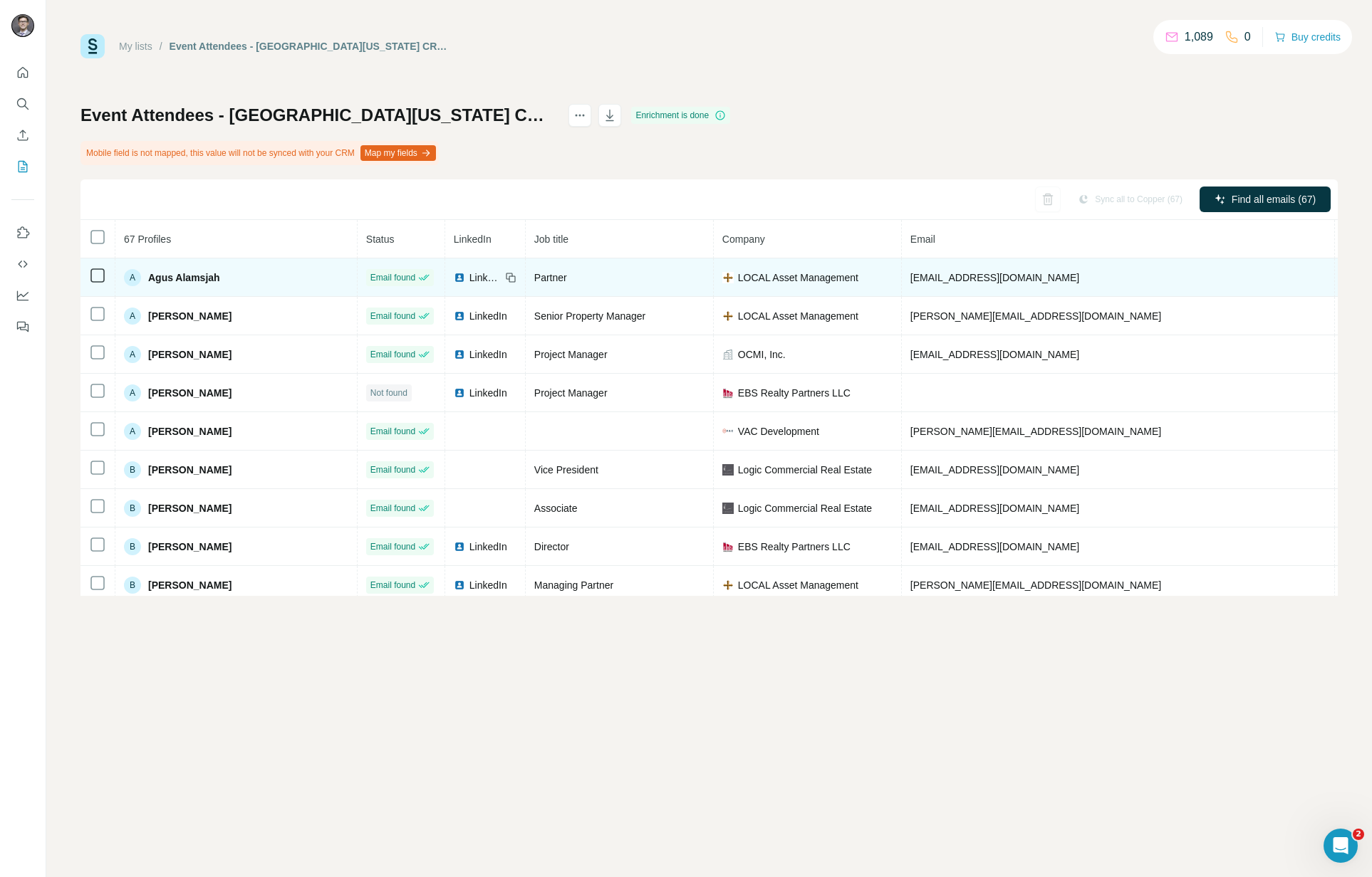
click at [470, 278] on span "LinkedIn" at bounding box center [485, 277] width 31 height 14
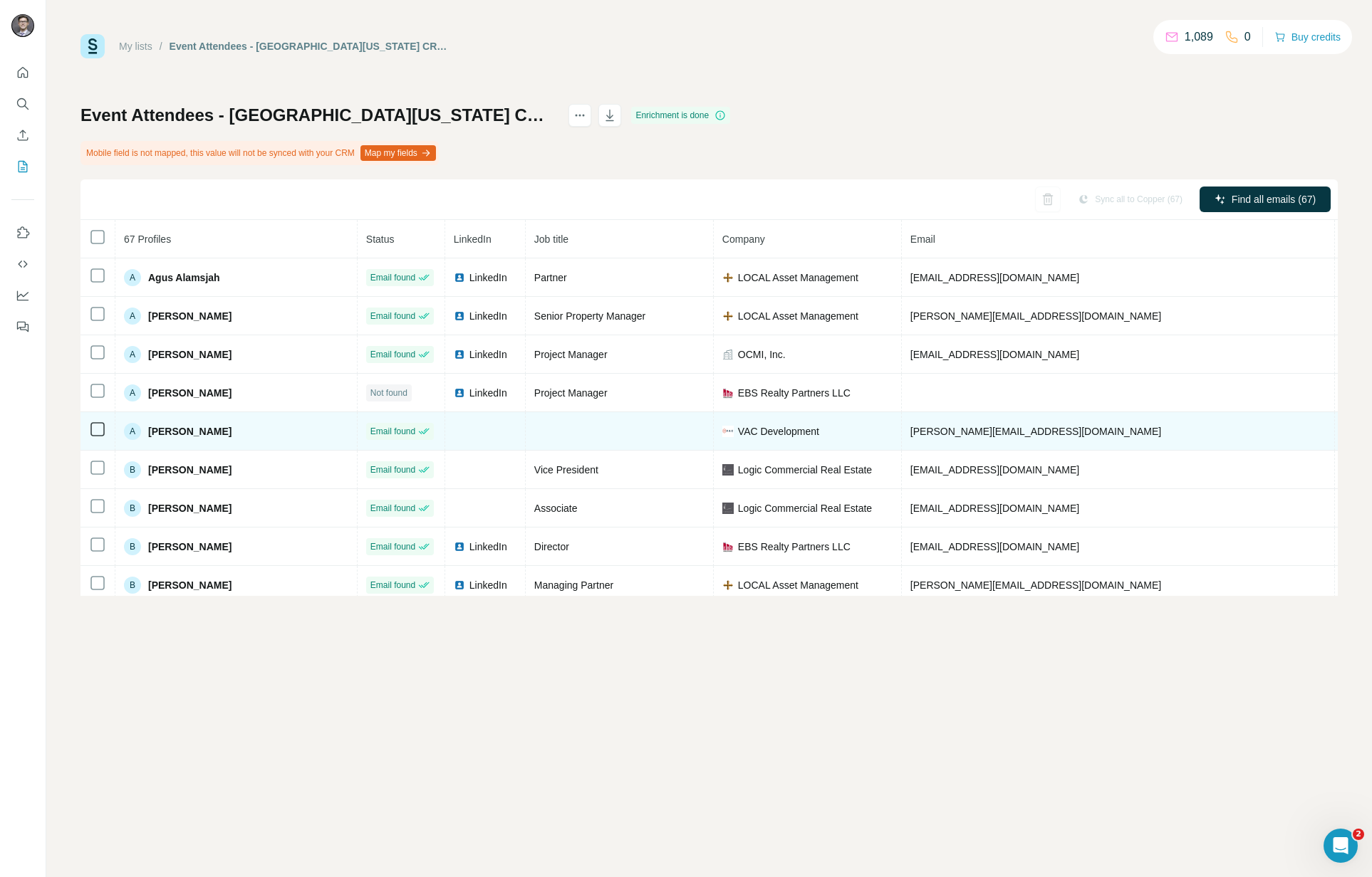
click at [445, 431] on td at bounding box center [485, 431] width 81 height 38
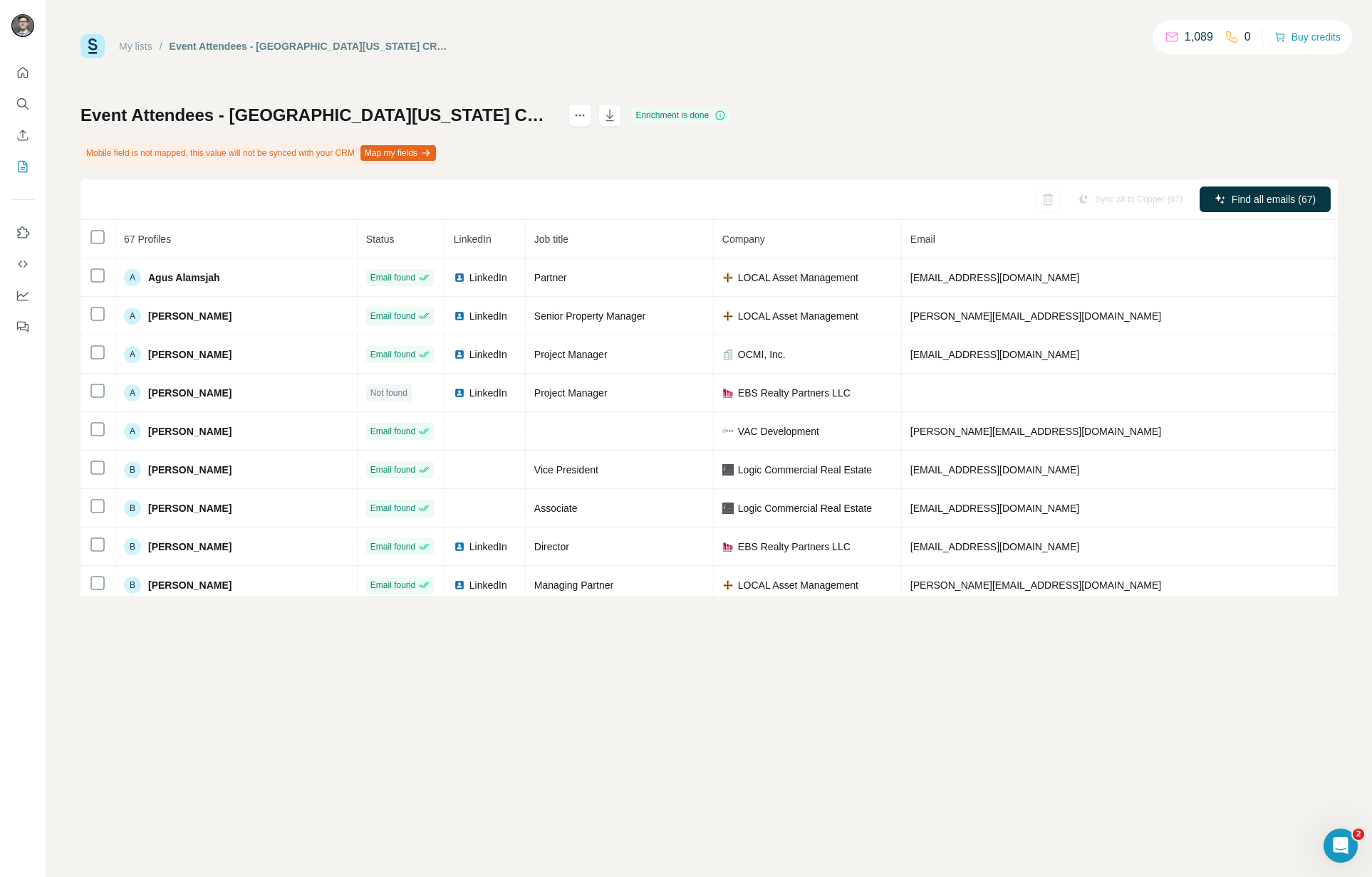
click at [1030, 121] on div "Event Attendees - [GEOGRAPHIC_DATA][US_STATE] CRE State of the Market - Event A…" at bounding box center [709, 350] width 1257 height 492
click at [724, 45] on div "My lists / Event Attendees - [GEOGRAPHIC_DATA][US_STATE] & [GEOGRAPHIC_DATA] CR…" at bounding box center [709, 46] width 1257 height 24
click at [597, 64] on div "My lists / Event Attendees - [GEOGRAPHIC_DATA][US_STATE] CRE State of the Marke…" at bounding box center [709, 315] width 1257 height 561
